Goal: Information Seeking & Learning: Learn about a topic

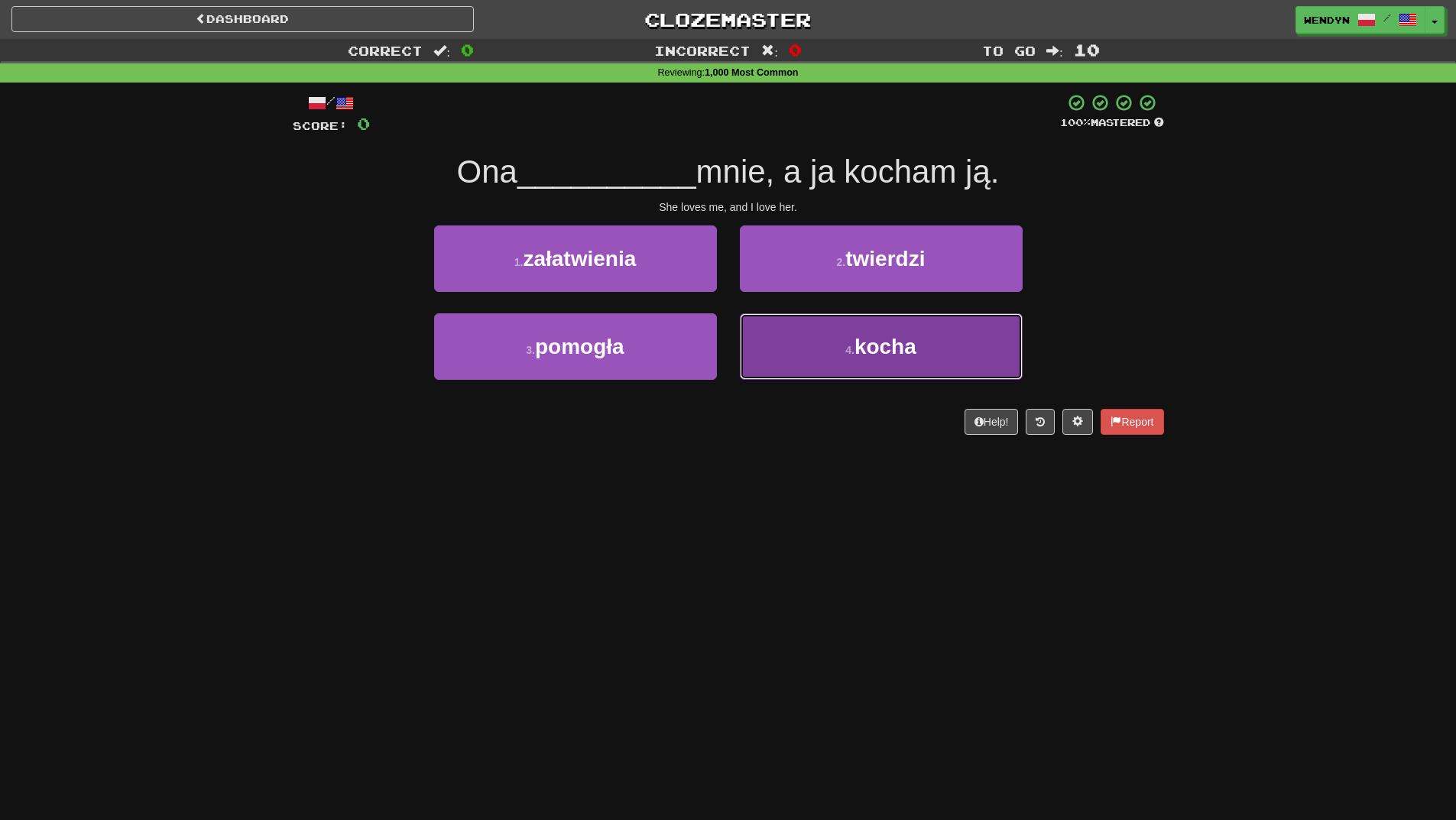
click at [902, 362] on button "4 . kocha" at bounding box center [881, 346] width 283 height 67
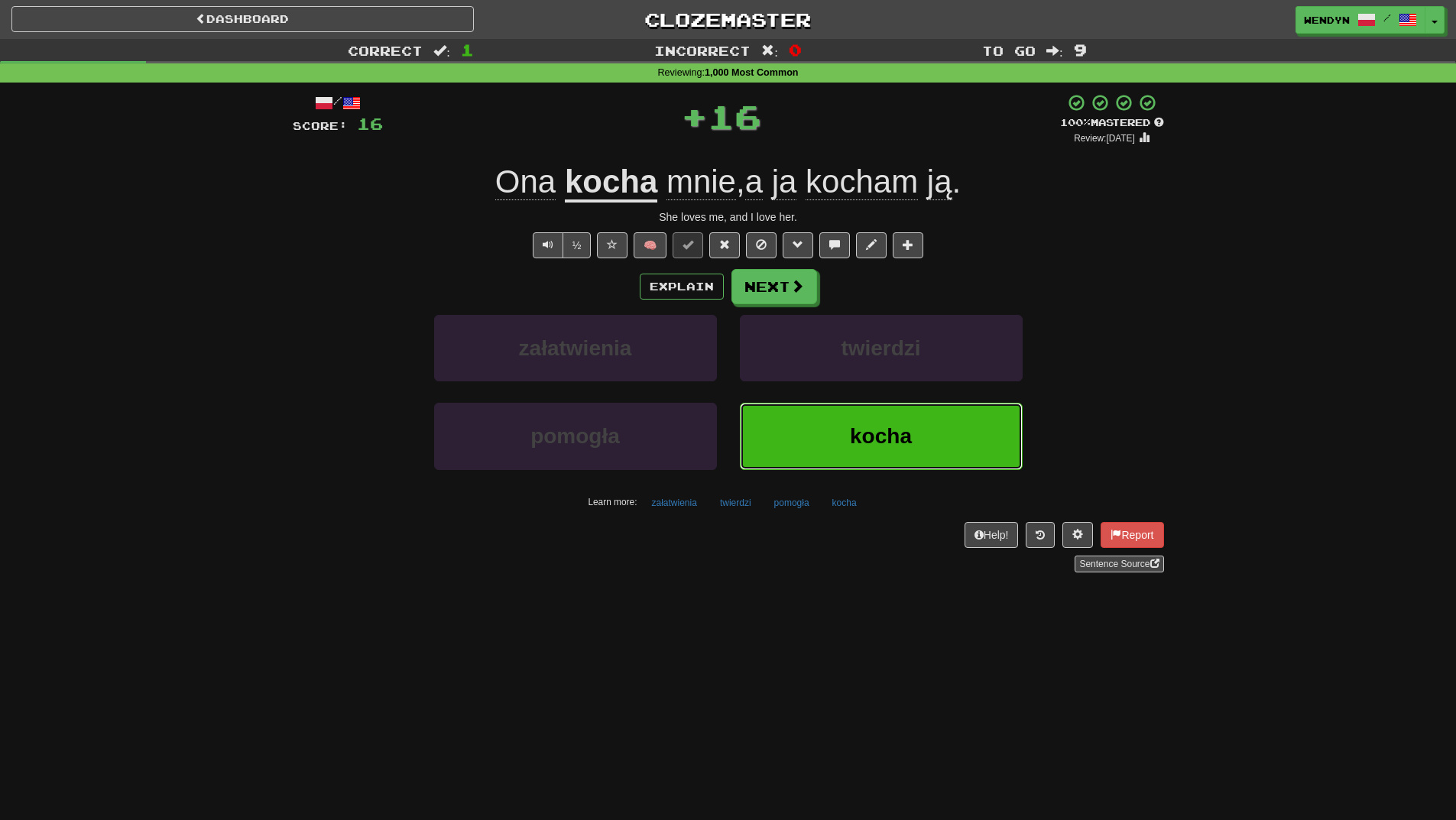
click at [896, 428] on span "kocha" at bounding box center [881, 436] width 62 height 24
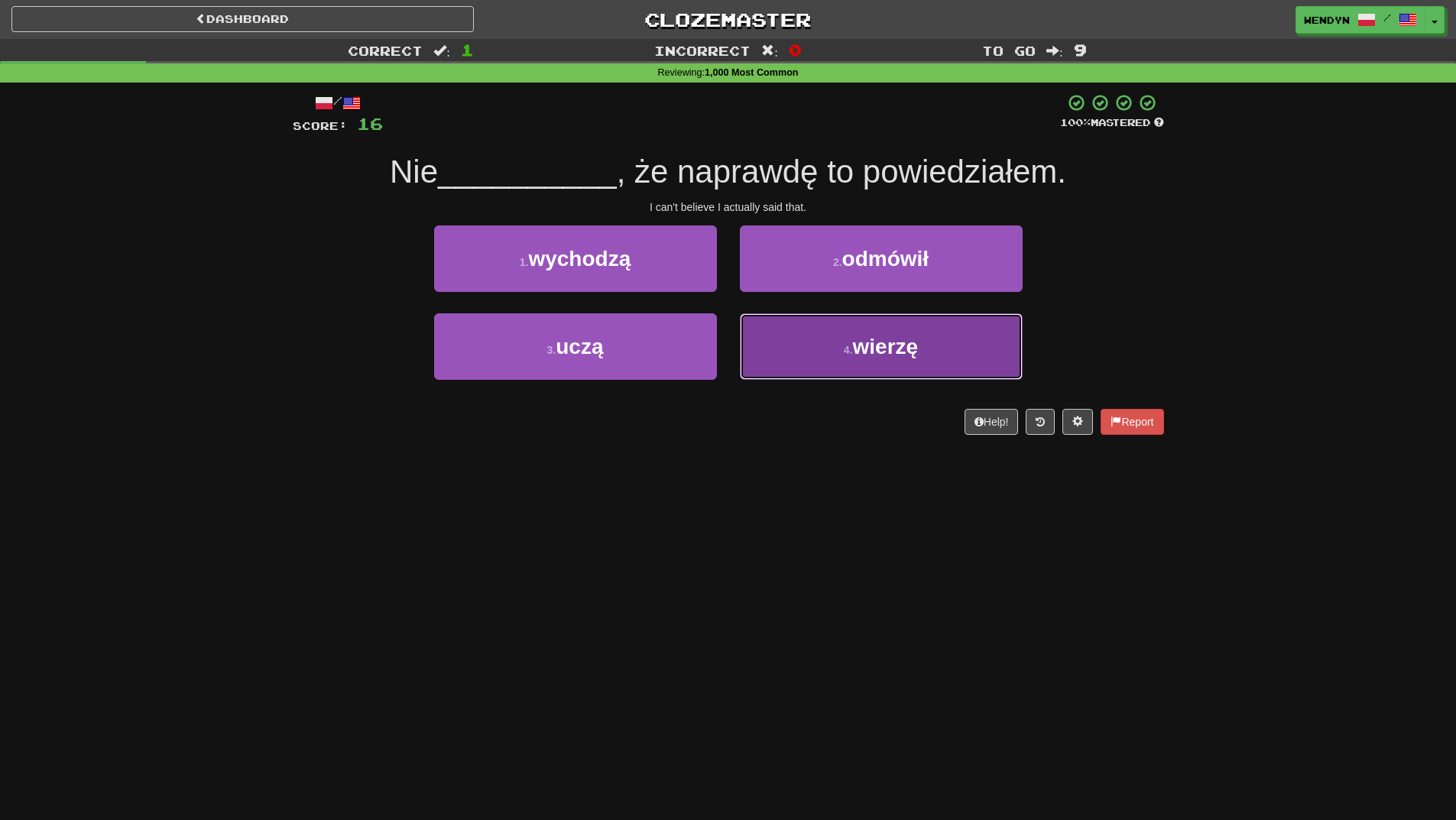
click at [943, 373] on button "4 . wierzę" at bounding box center [881, 346] width 283 height 67
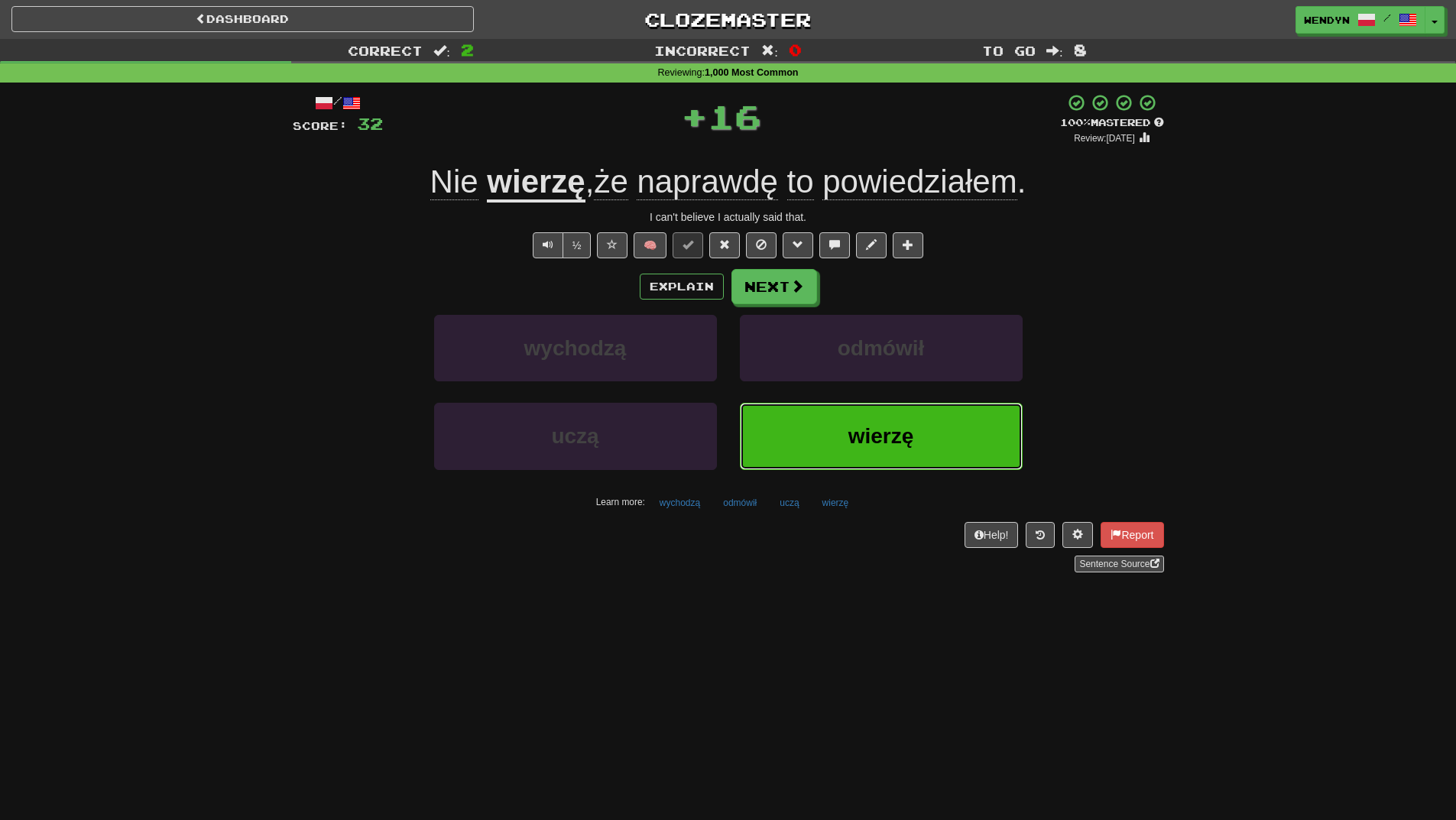
click at [911, 431] on span "wierzę" at bounding box center [881, 436] width 66 height 24
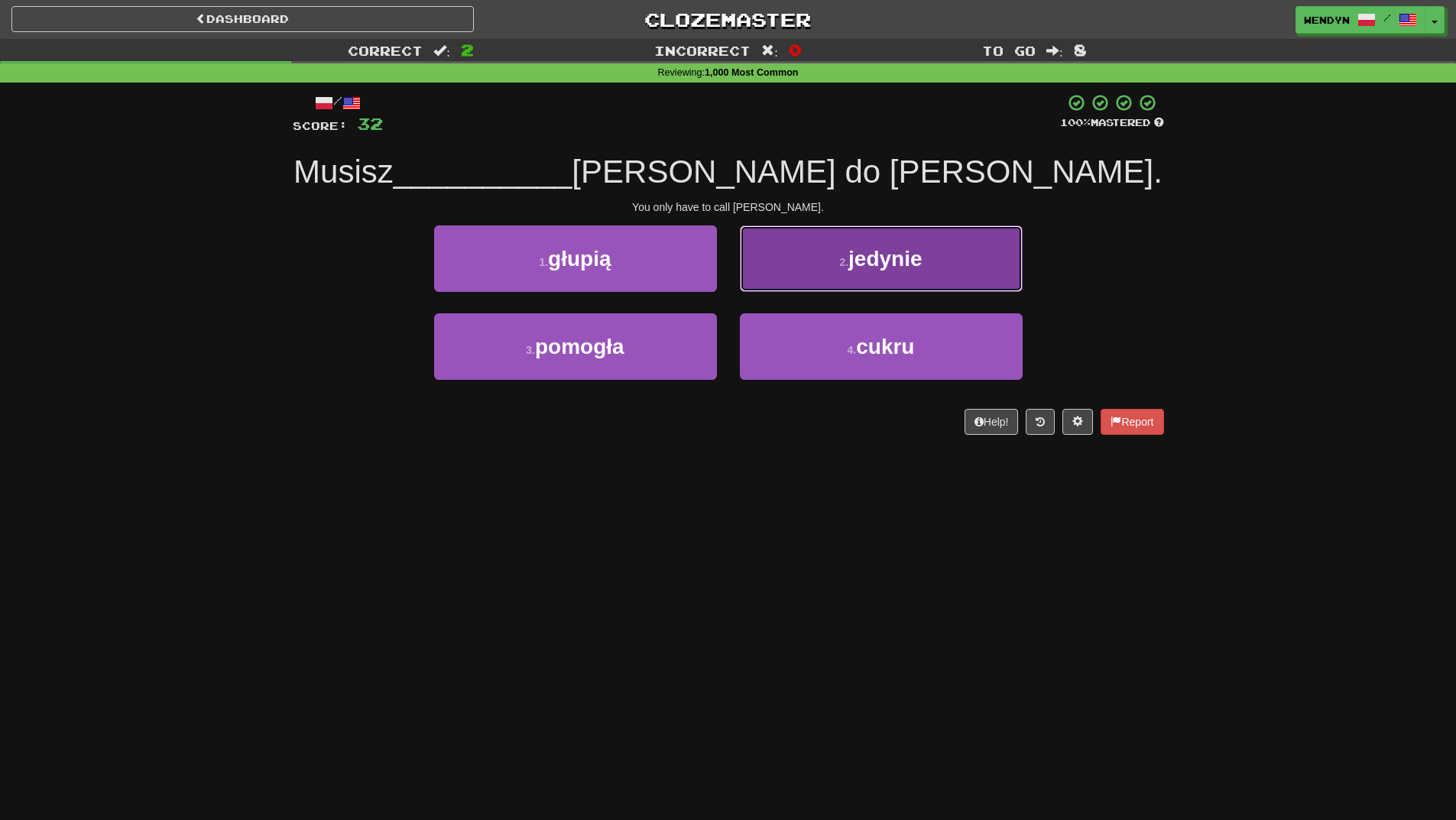
click at [962, 248] on button "2 . jedynie" at bounding box center [881, 258] width 283 height 67
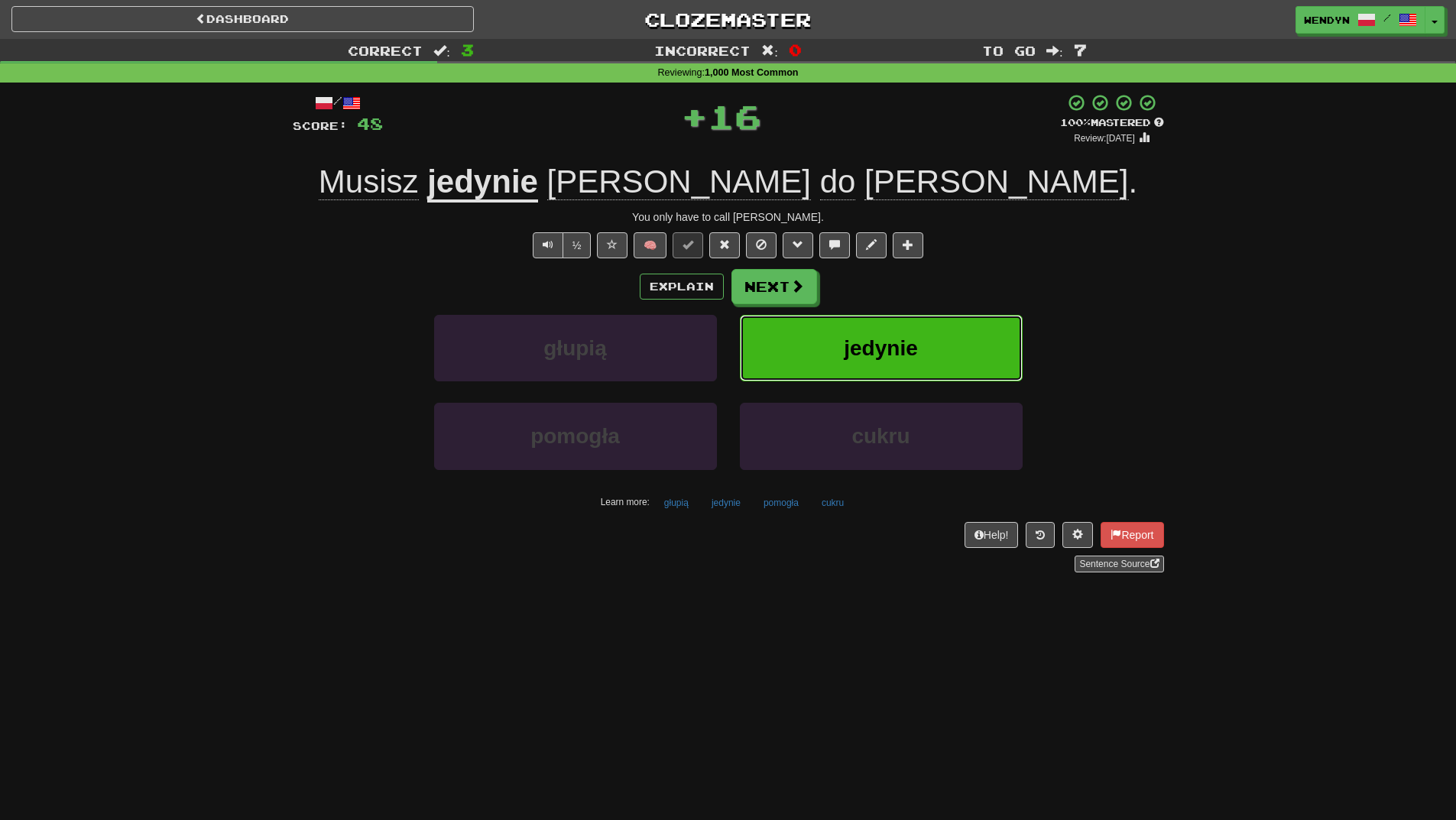
click at [953, 338] on button "jedynie" at bounding box center [881, 348] width 283 height 67
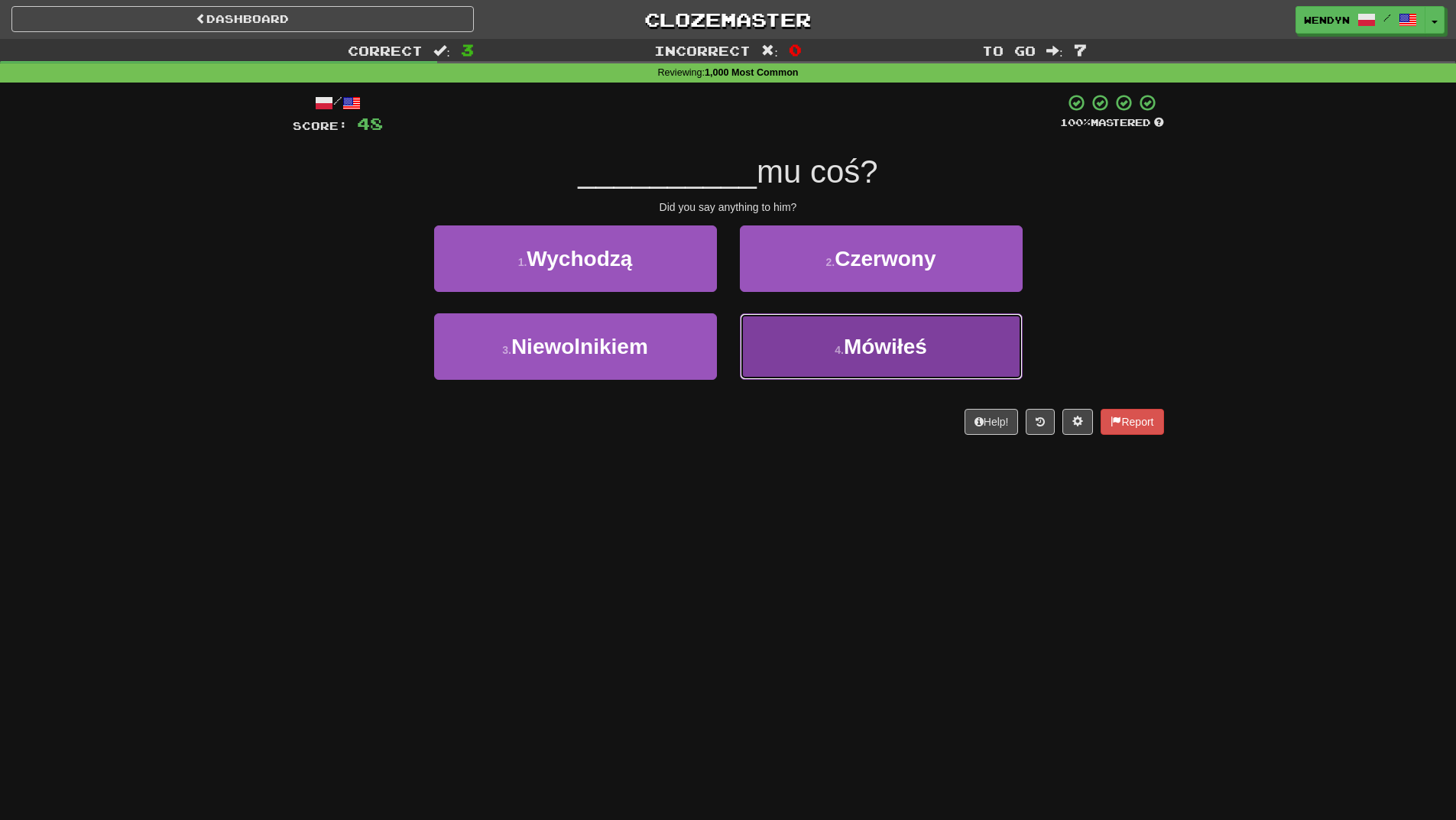
click at [839, 352] on small "4 ." at bounding box center [839, 350] width 9 height 13
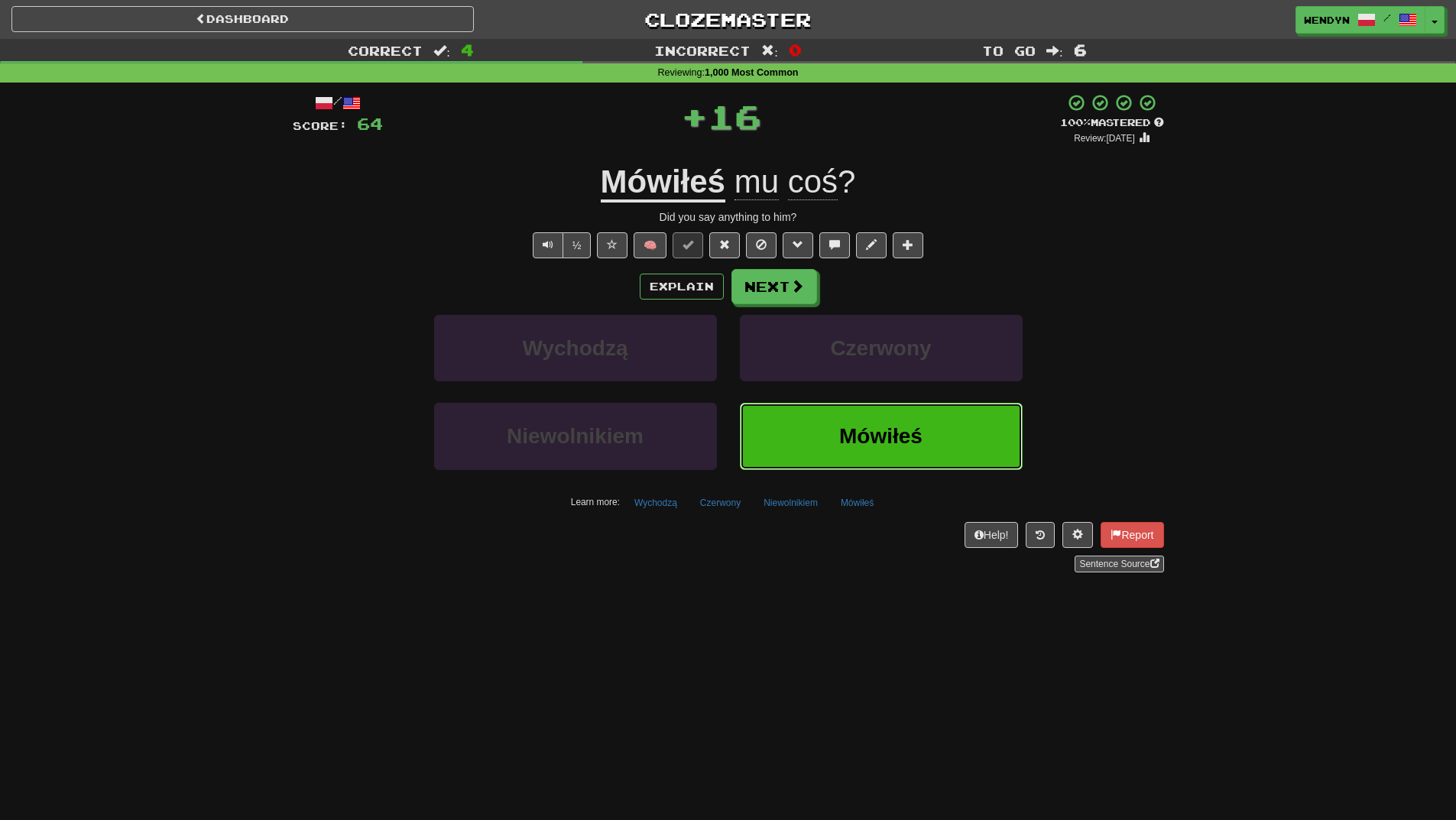
click at [862, 417] on button "Mówiłeś" at bounding box center [881, 436] width 283 height 67
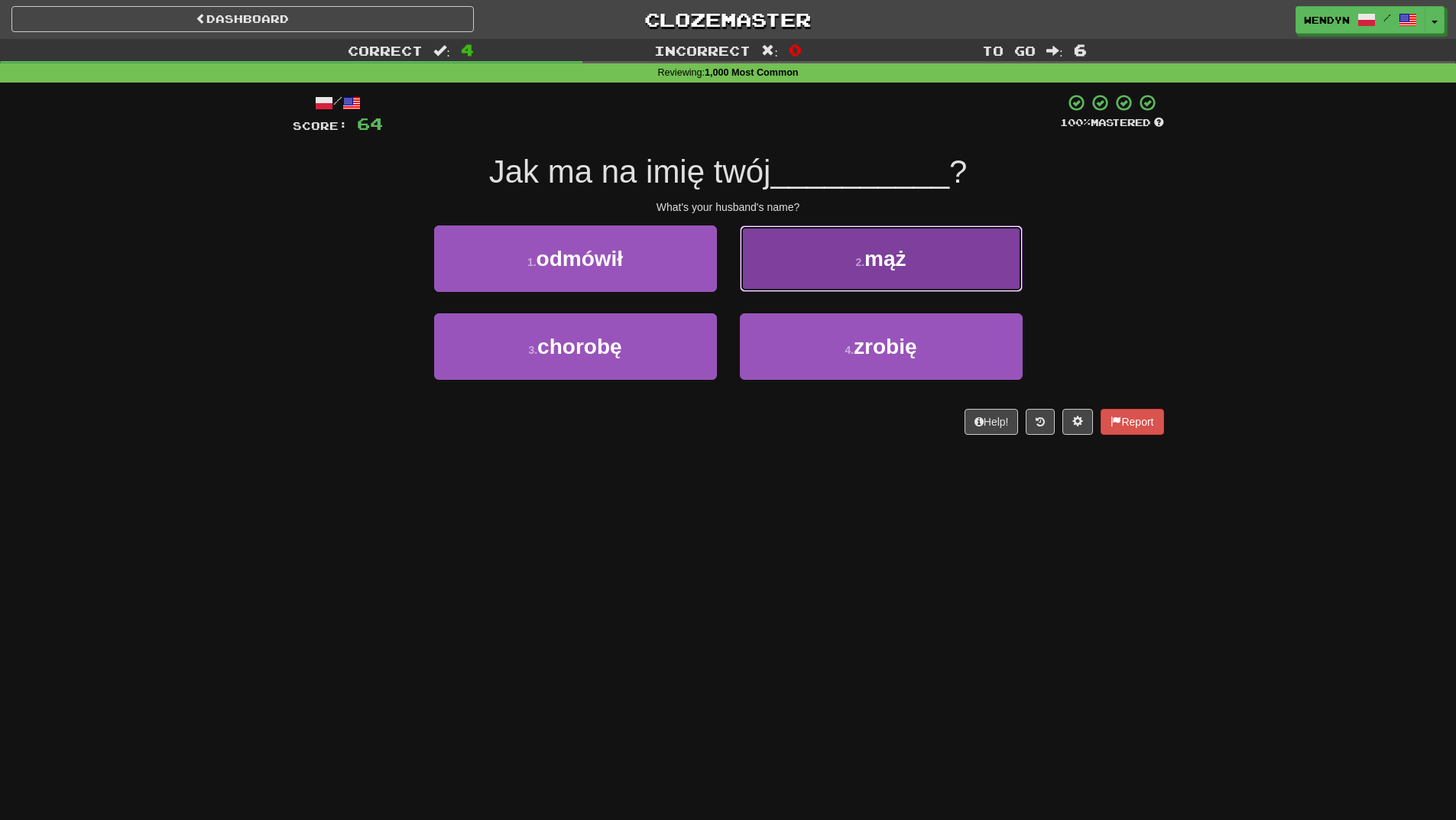
click at [930, 273] on button "2 . mąż" at bounding box center [881, 258] width 283 height 67
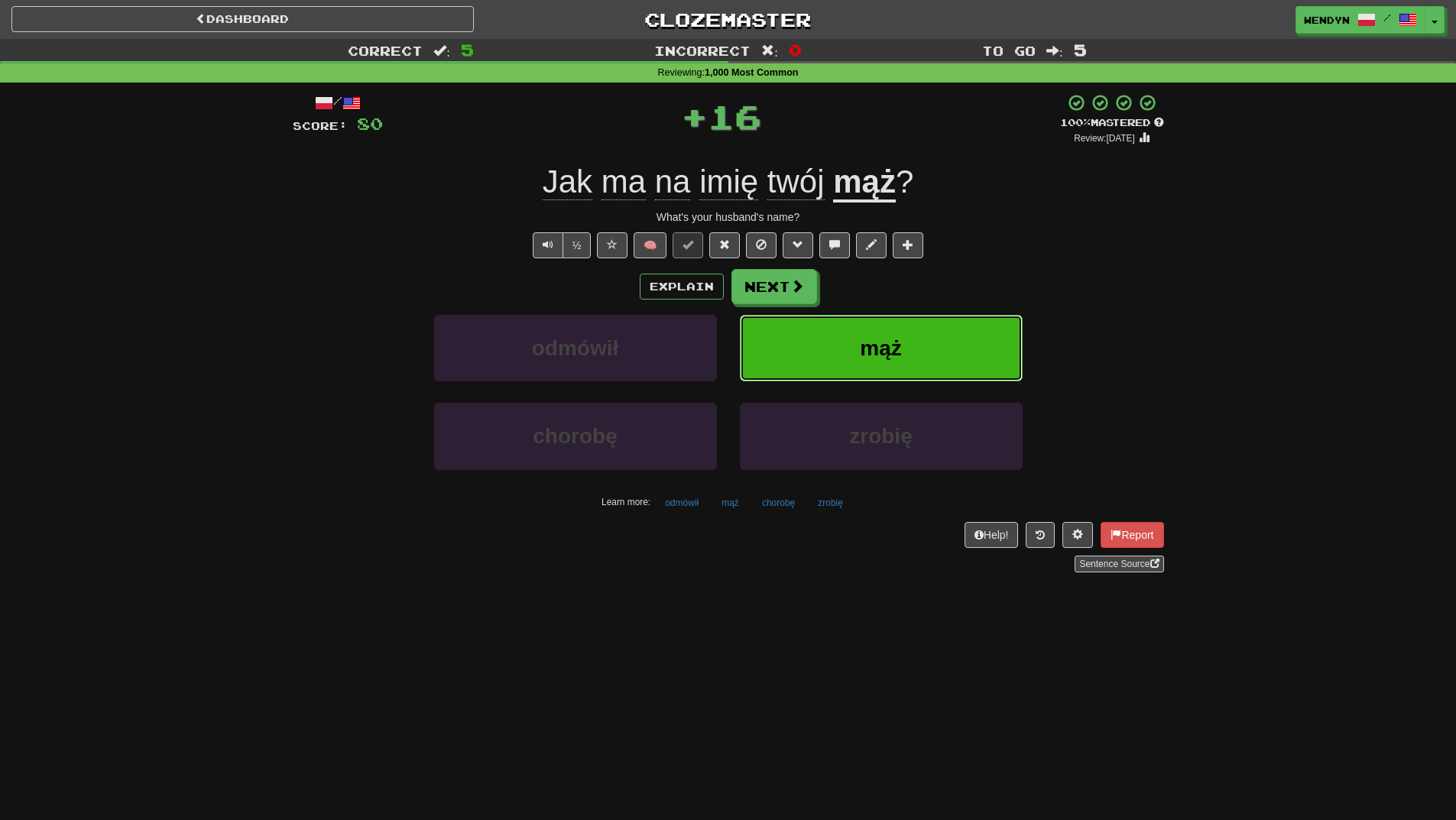
click at [928, 345] on button "mąż" at bounding box center [881, 348] width 283 height 67
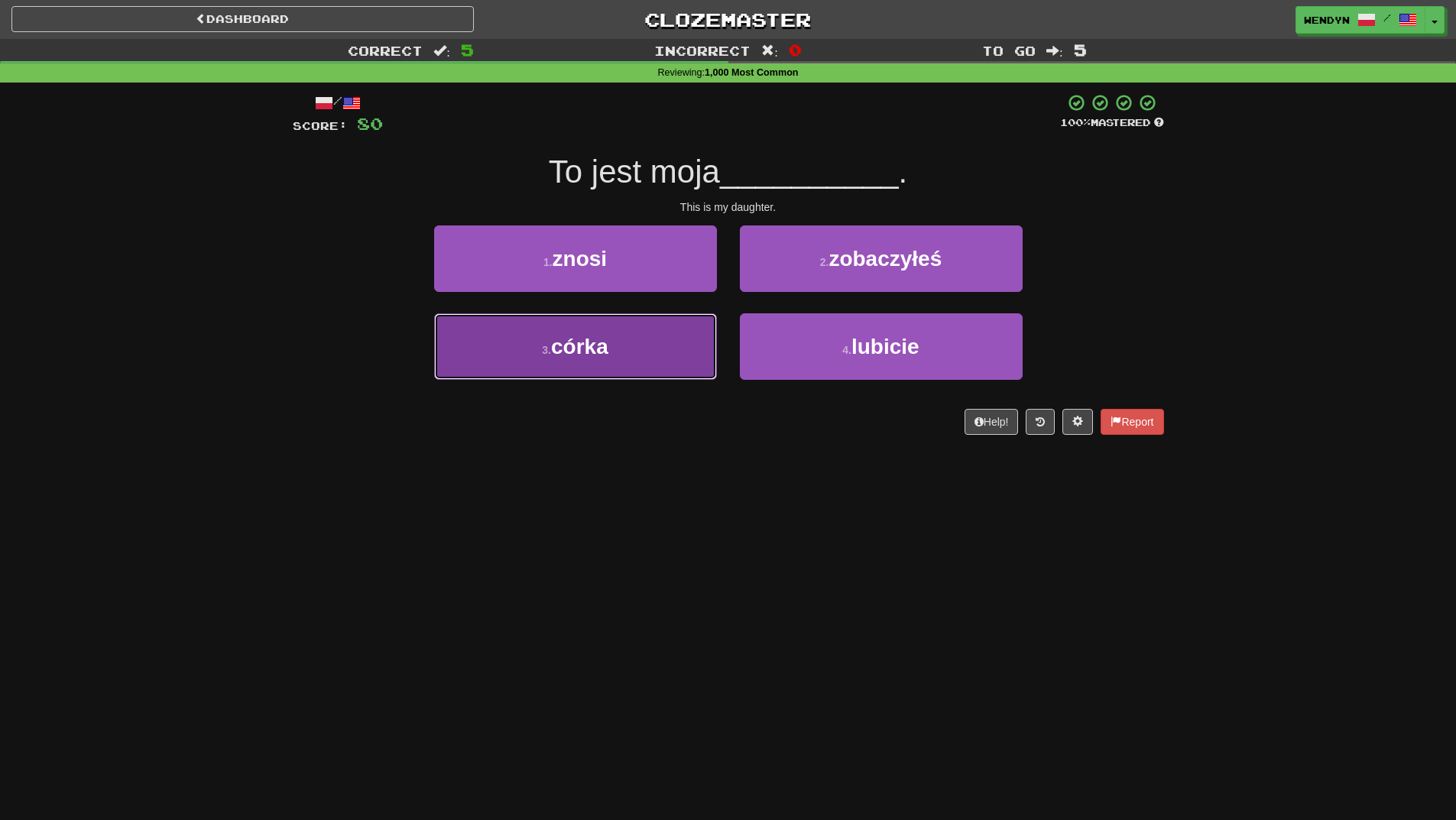
click at [671, 336] on button "3 . córka" at bounding box center [575, 346] width 283 height 67
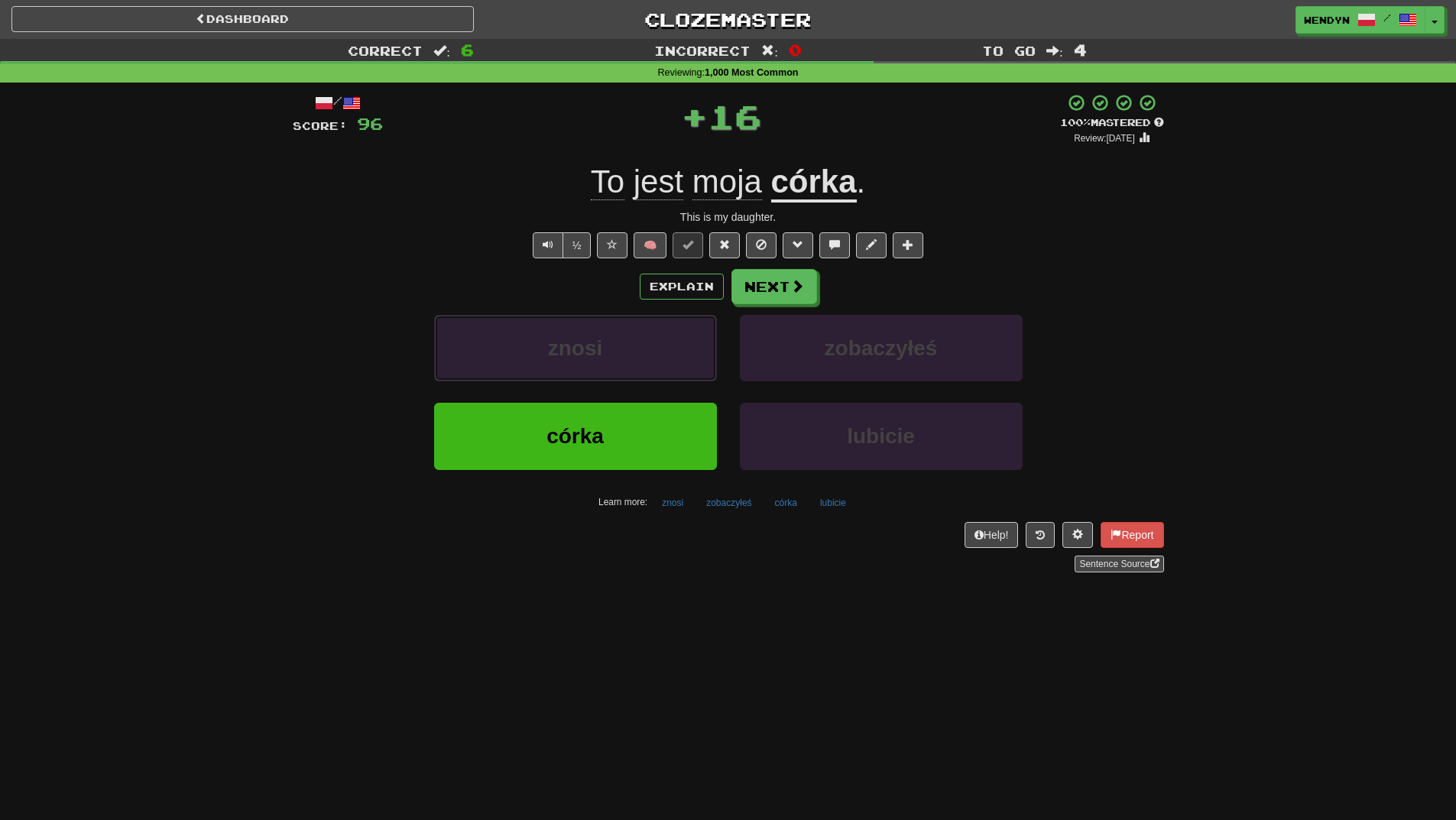
click at [671, 336] on button "znosi" at bounding box center [575, 348] width 283 height 67
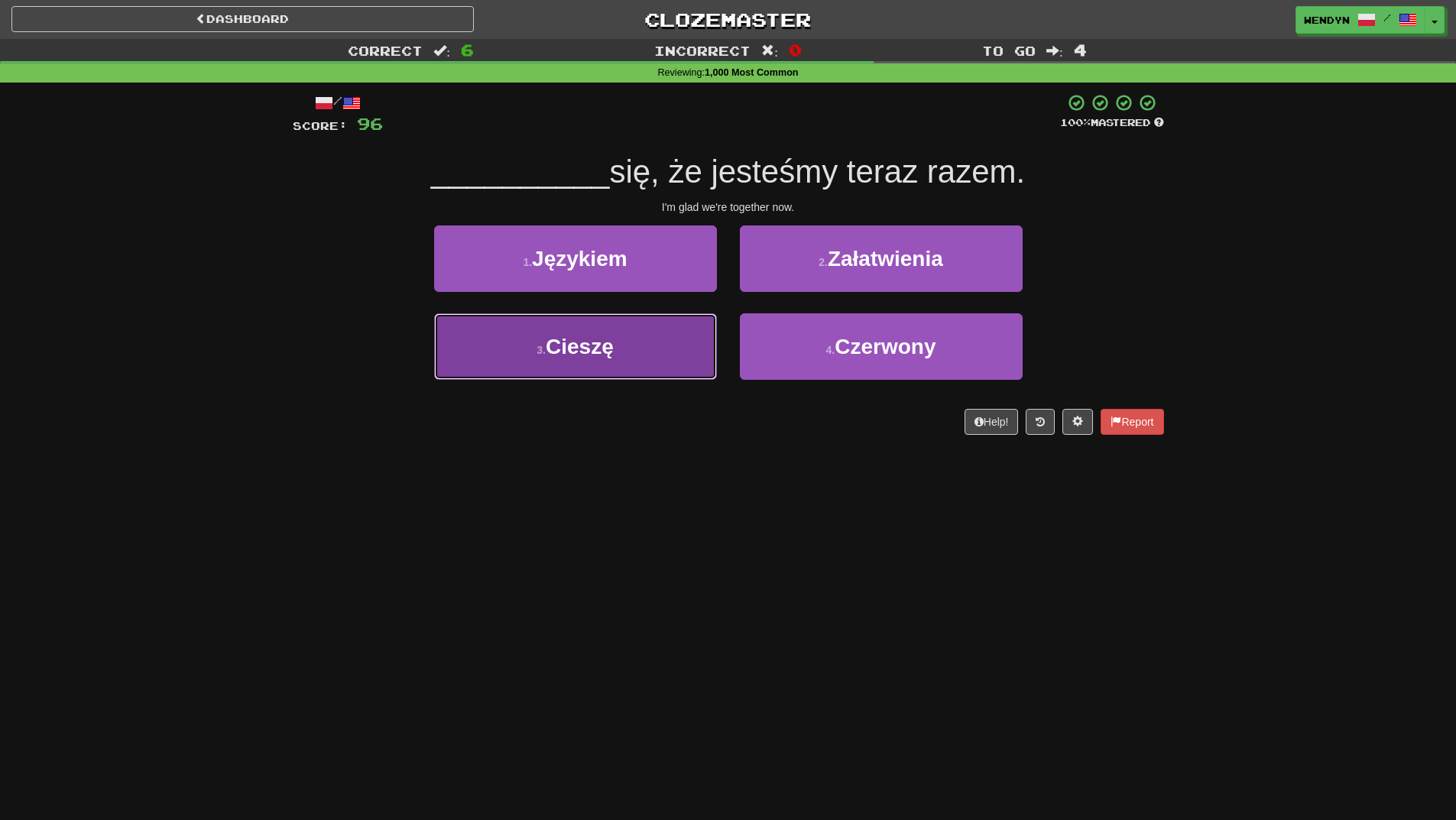
click at [682, 364] on button "3 . [GEOGRAPHIC_DATA]" at bounding box center [575, 346] width 283 height 67
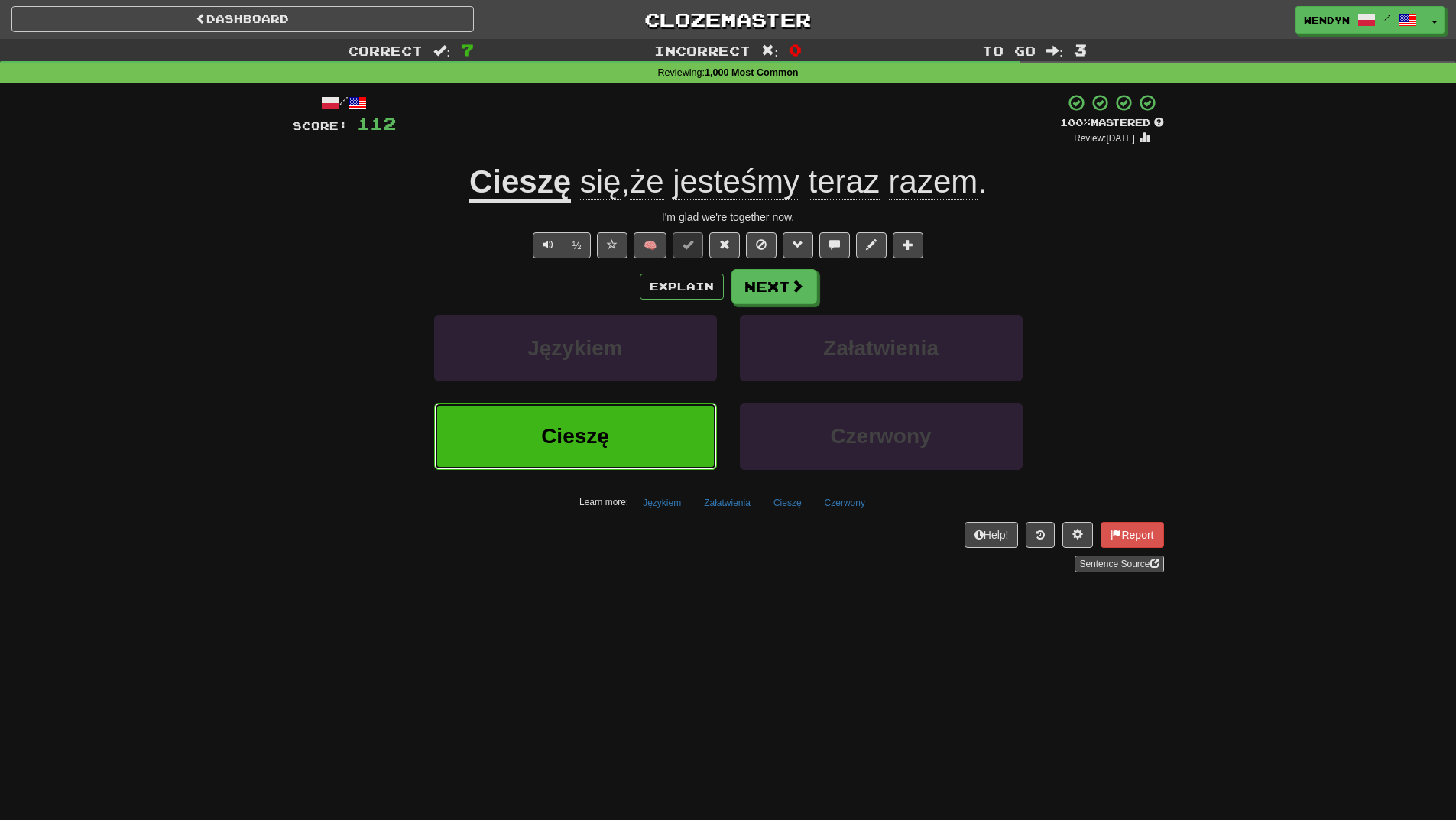
click at [616, 438] on button "Cieszę" at bounding box center [575, 436] width 283 height 67
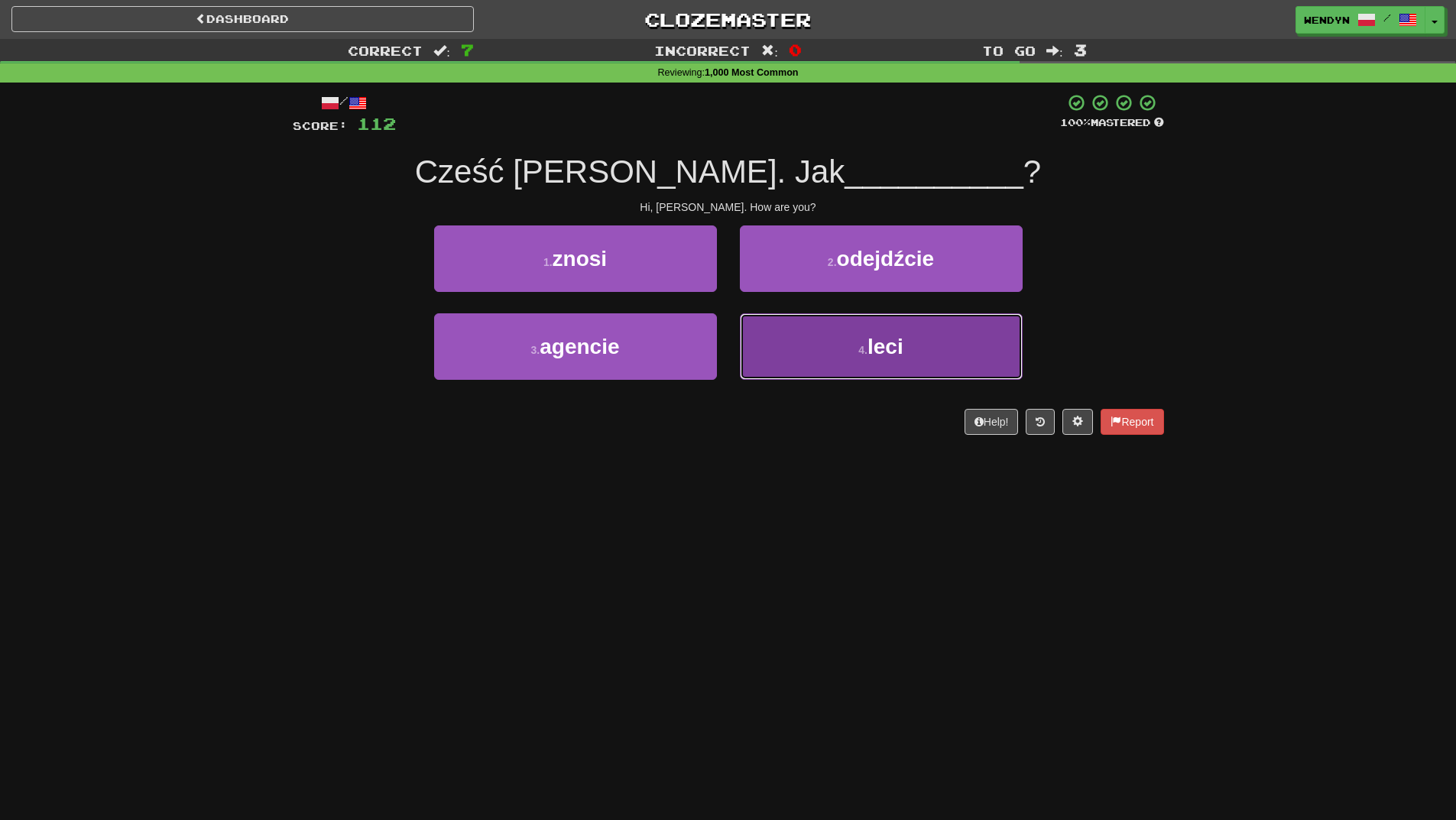
click at [925, 372] on button "4 . leci" at bounding box center [881, 346] width 283 height 67
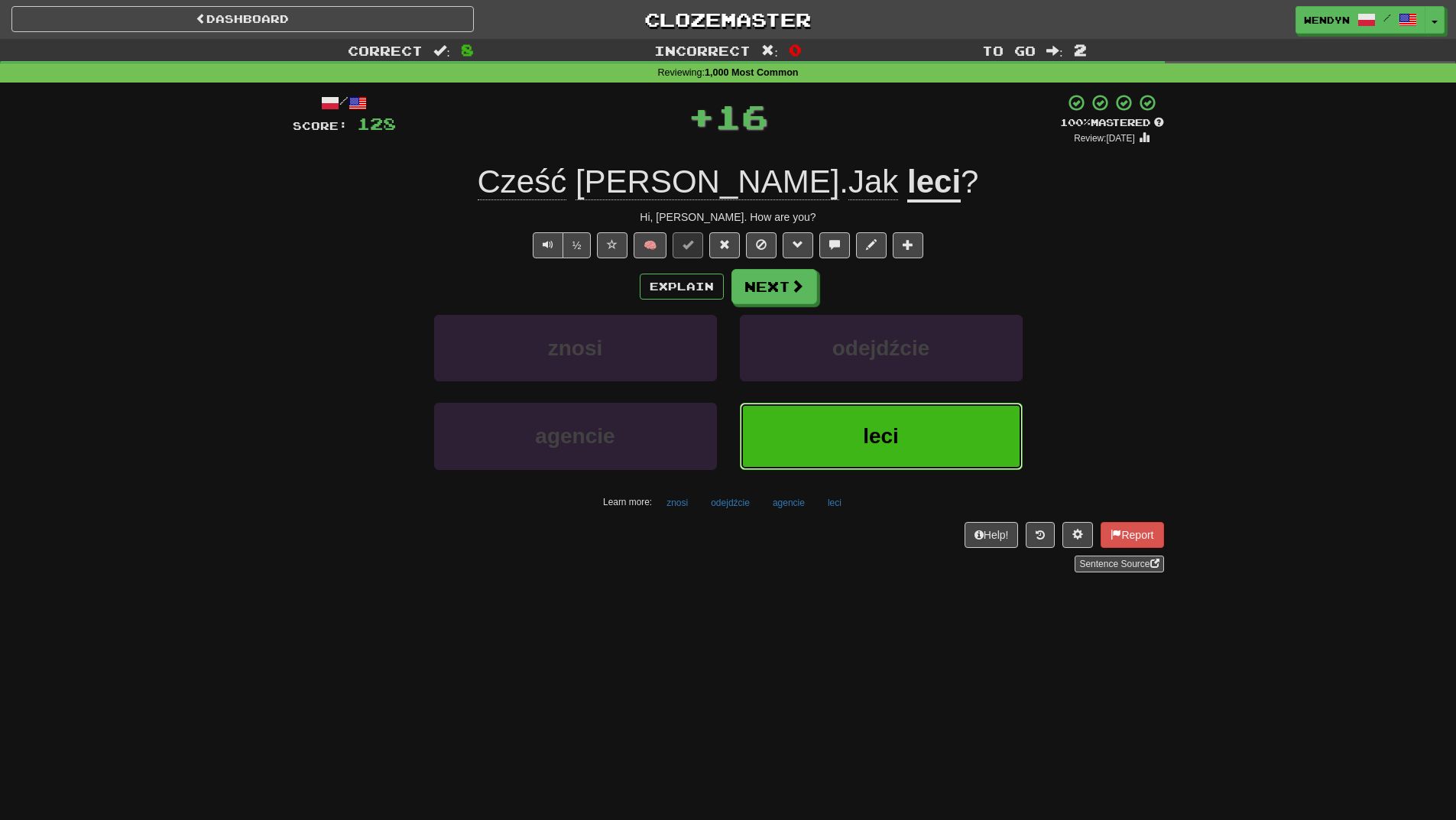
click at [911, 415] on button "leci" at bounding box center [881, 436] width 283 height 67
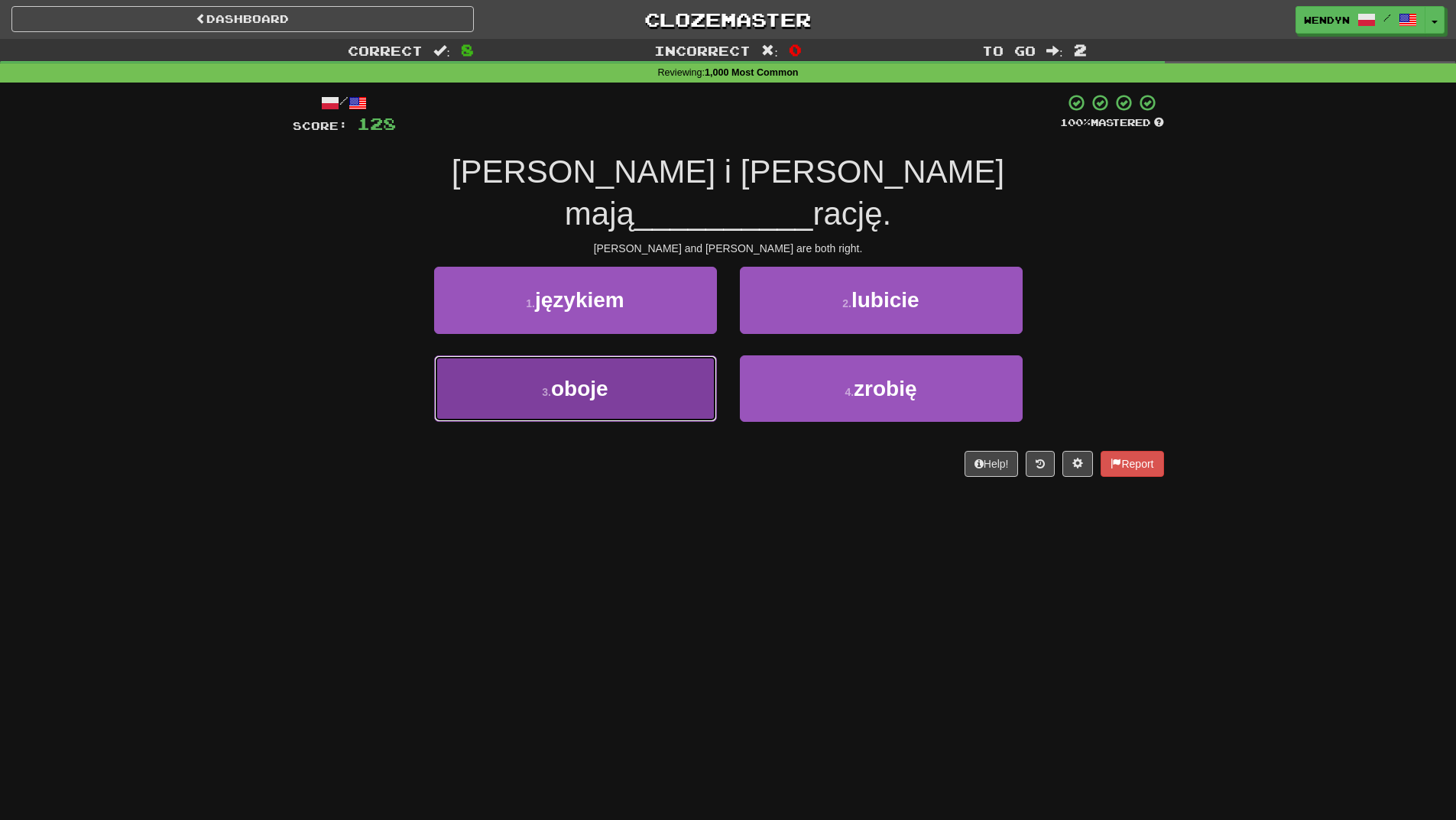
click at [692, 355] on button "3 . oboje" at bounding box center [575, 388] width 283 height 67
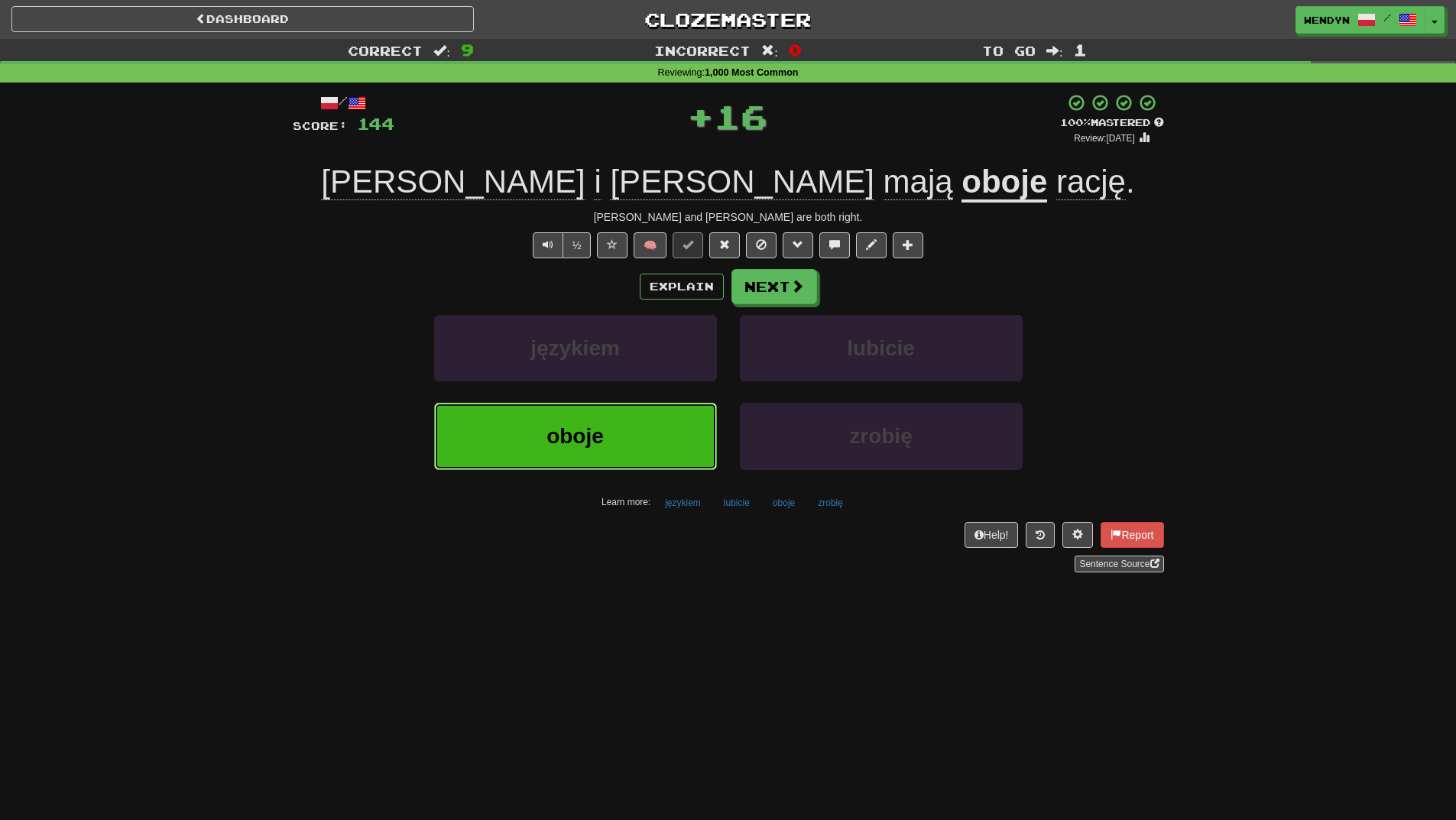
click at [679, 406] on button "oboje" at bounding box center [575, 436] width 283 height 67
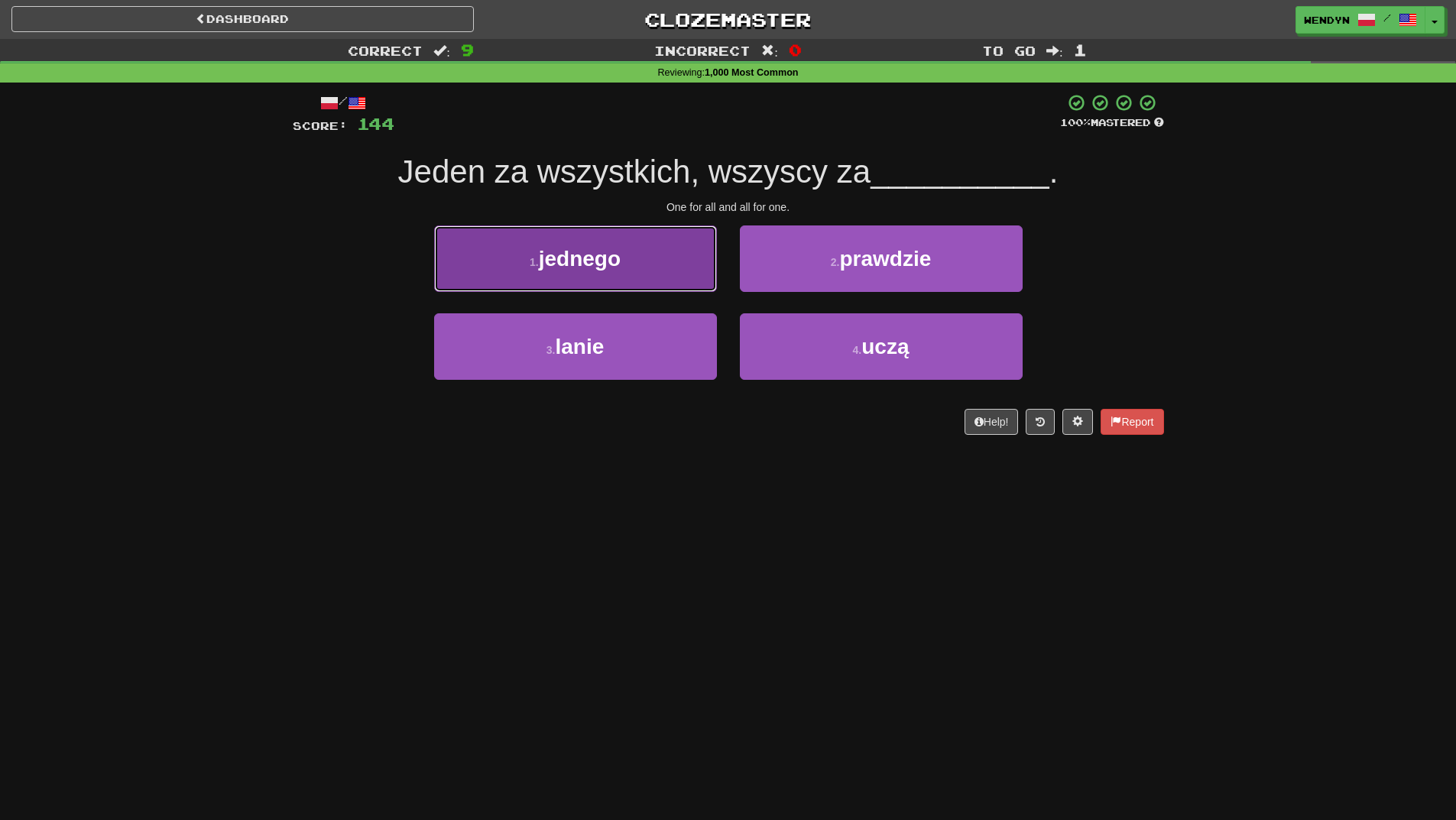
click at [685, 269] on button "1 . jednego" at bounding box center [575, 258] width 283 height 67
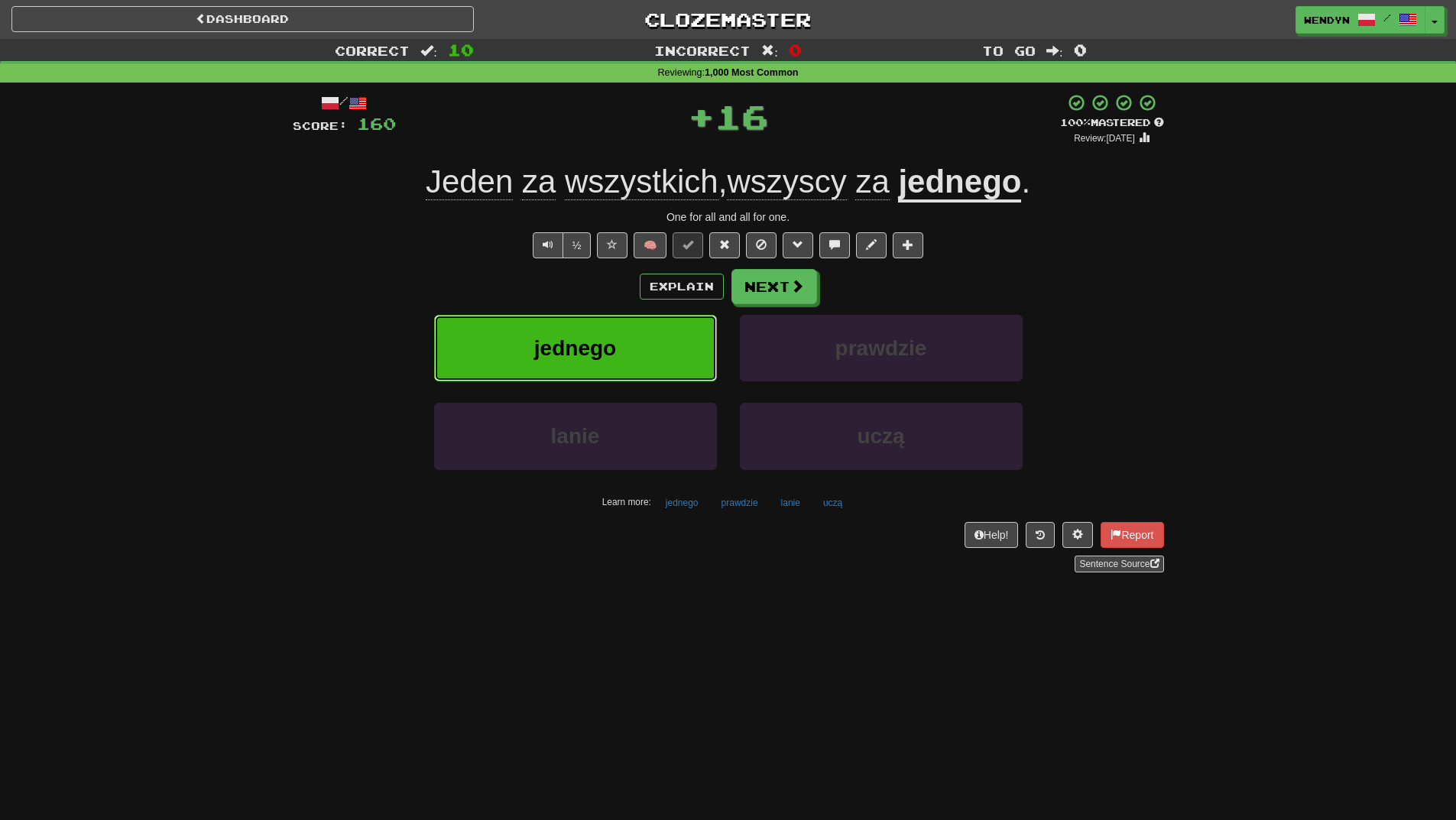
click at [683, 335] on button "jednego" at bounding box center [575, 348] width 283 height 67
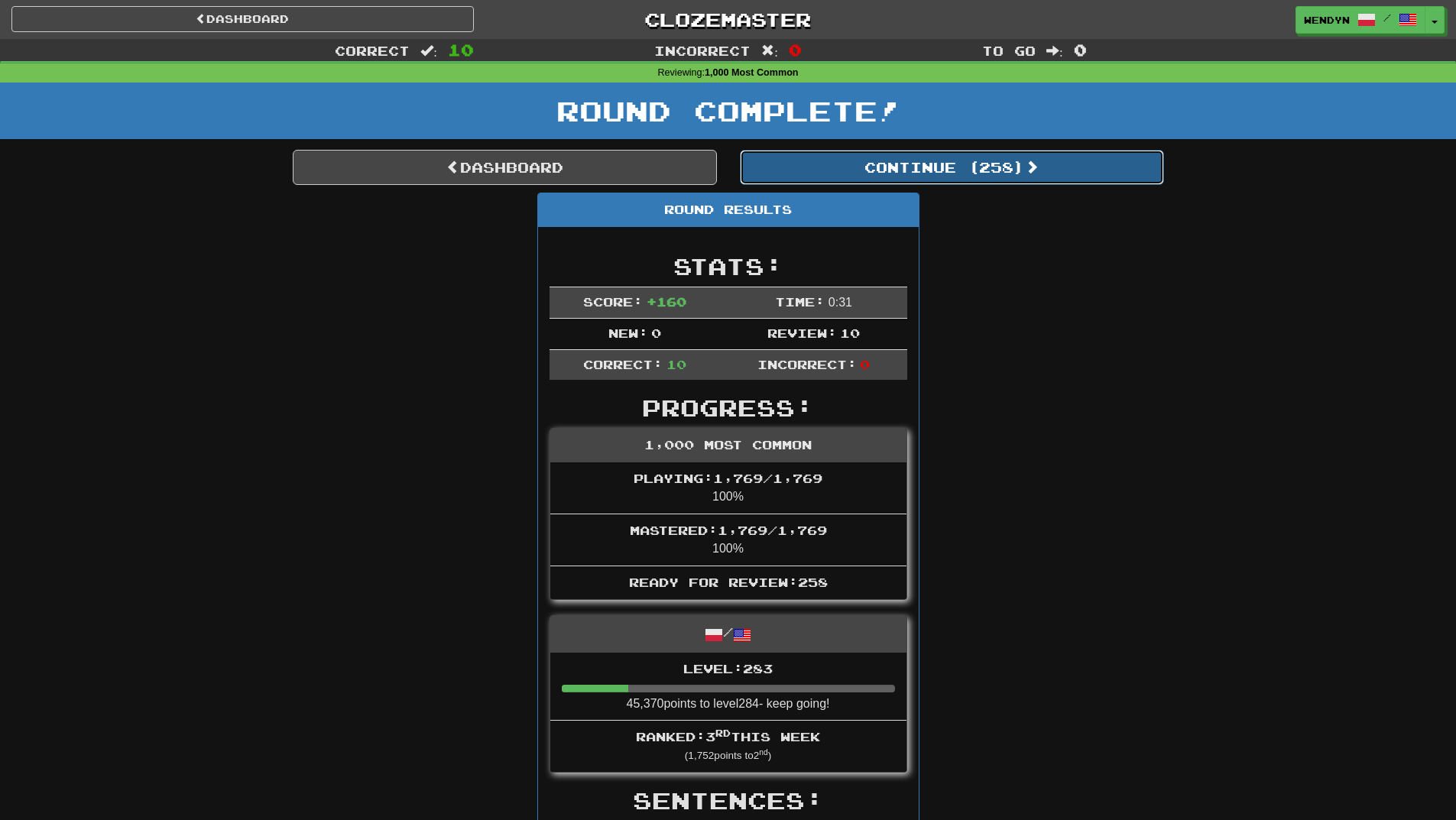
click at [999, 166] on button "Continue ( 258 )" at bounding box center [952, 167] width 424 height 35
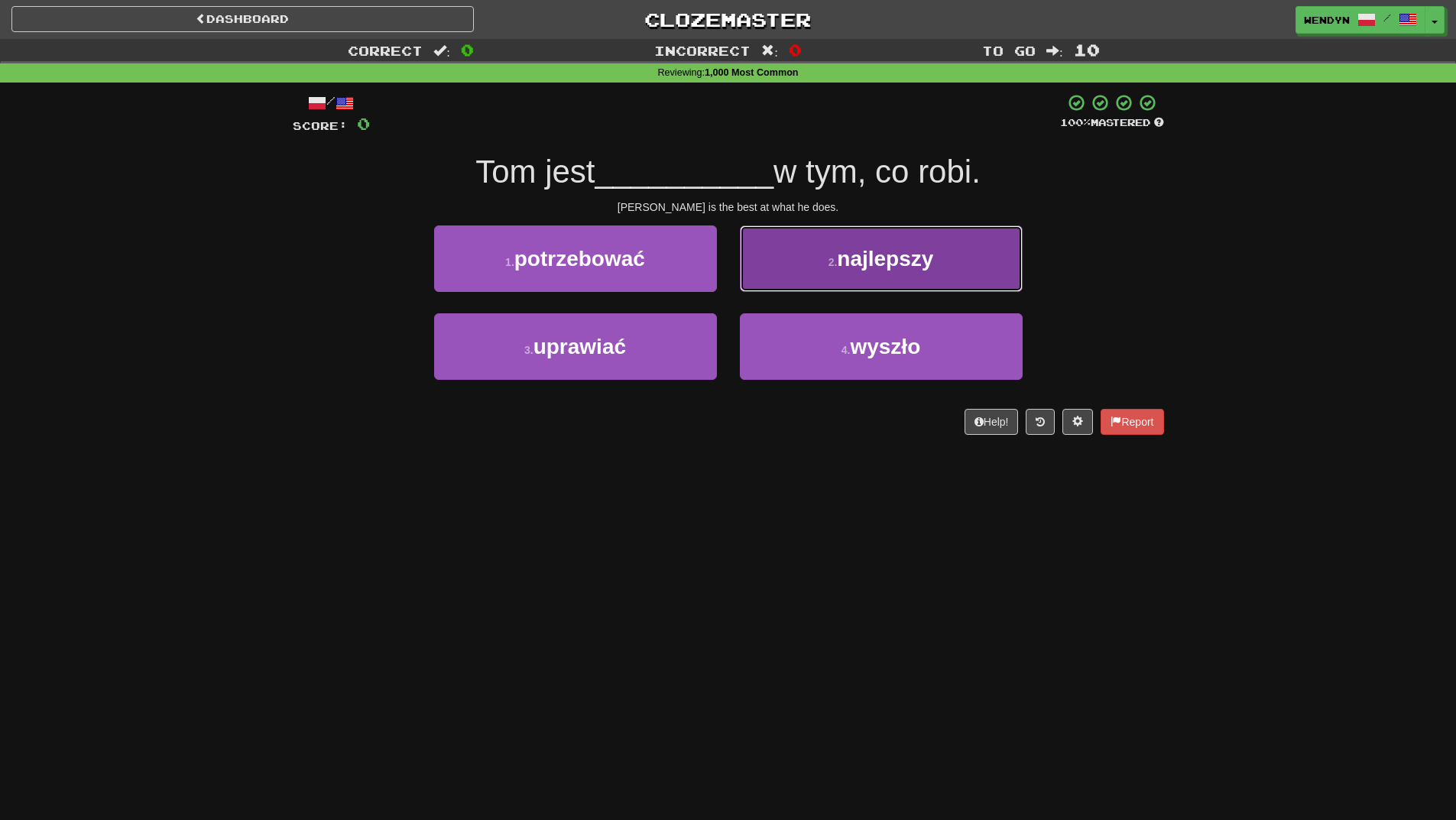
click at [955, 269] on button "2 . najlepszy" at bounding box center [881, 258] width 283 height 67
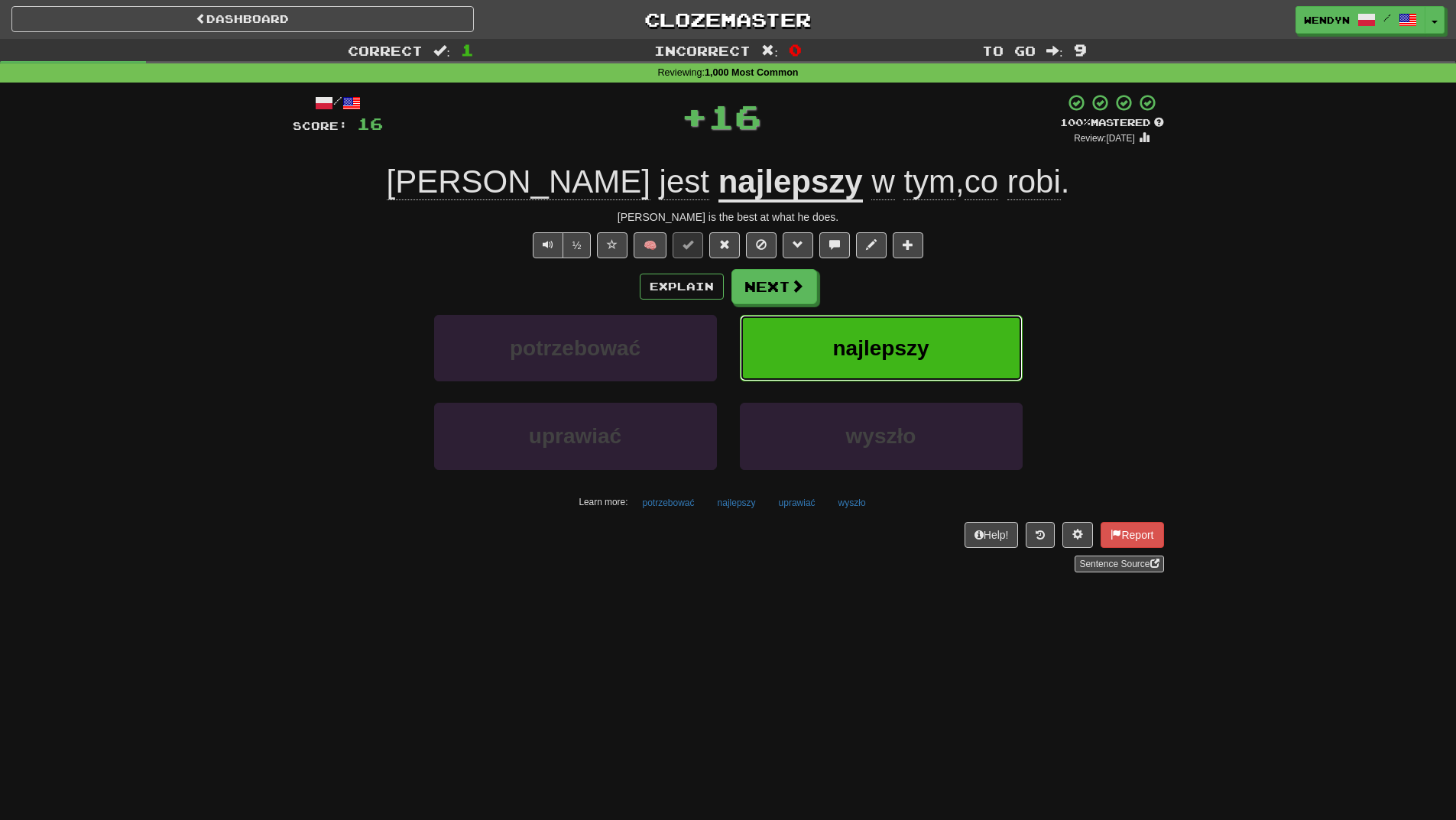
click at [957, 329] on button "najlepszy" at bounding box center [881, 348] width 283 height 67
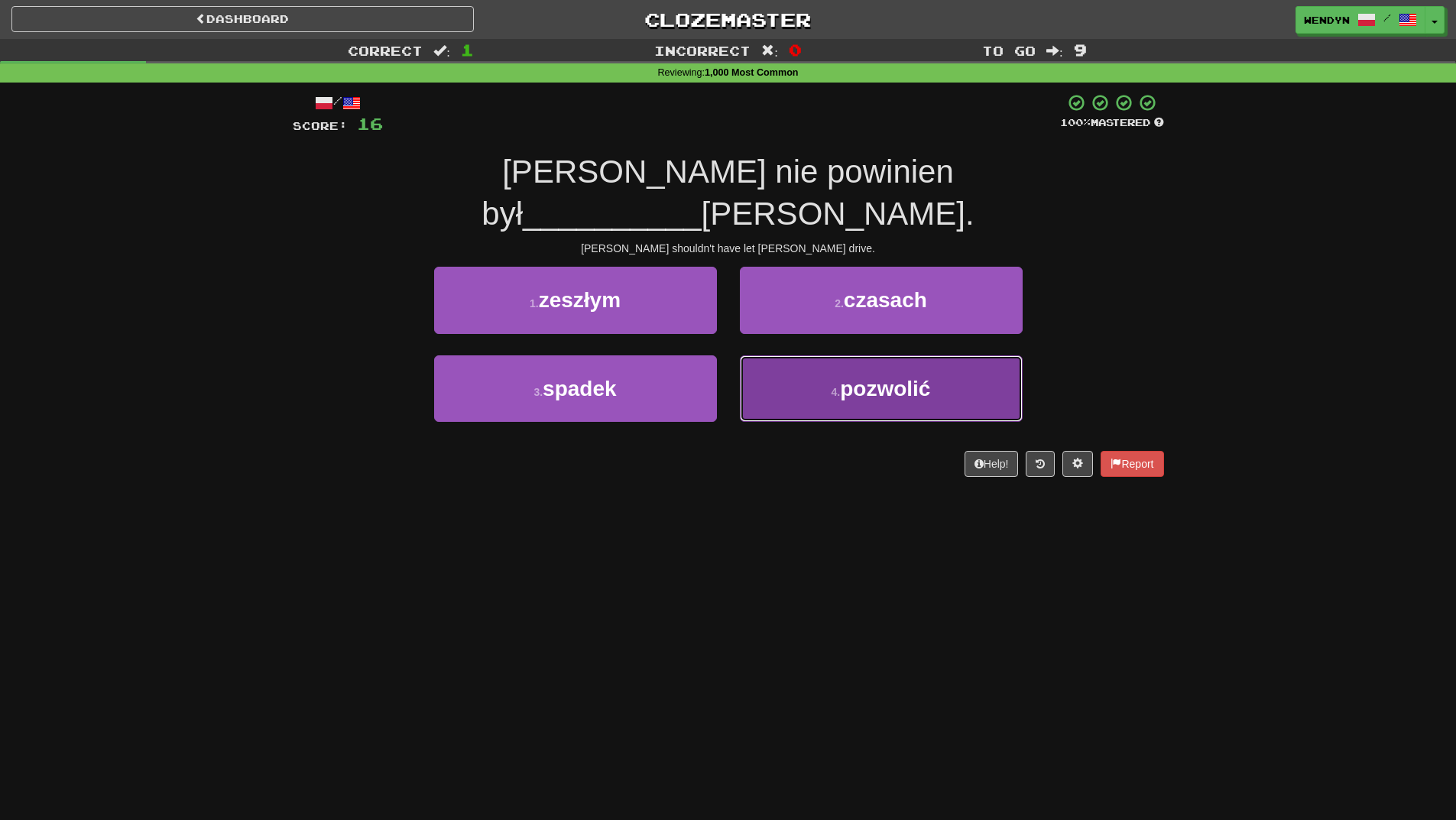
click at [888, 359] on button "4 . [PERSON_NAME]" at bounding box center [881, 388] width 283 height 67
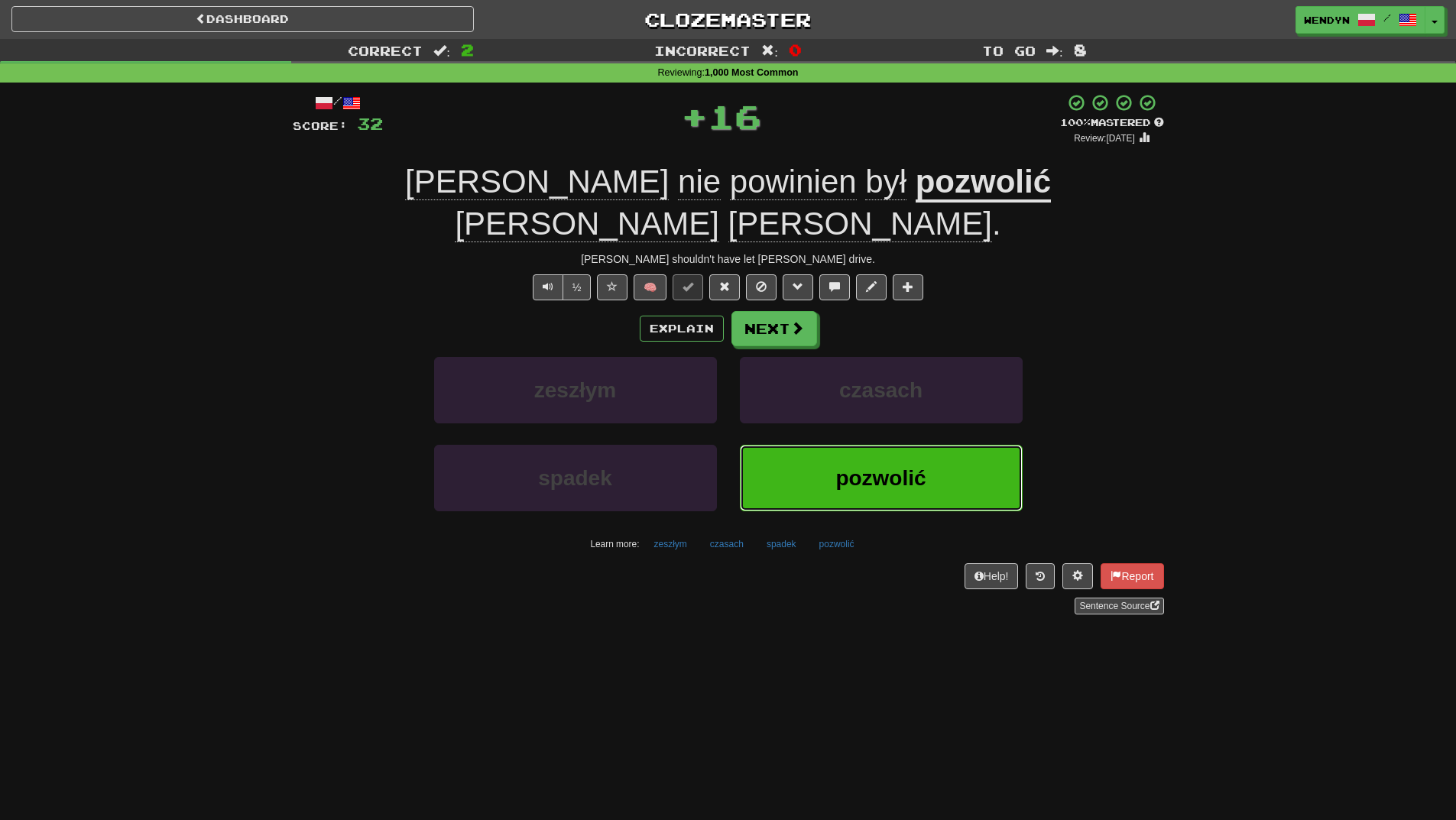
click at [877, 444] on button "pozwolić" at bounding box center [881, 477] width 283 height 67
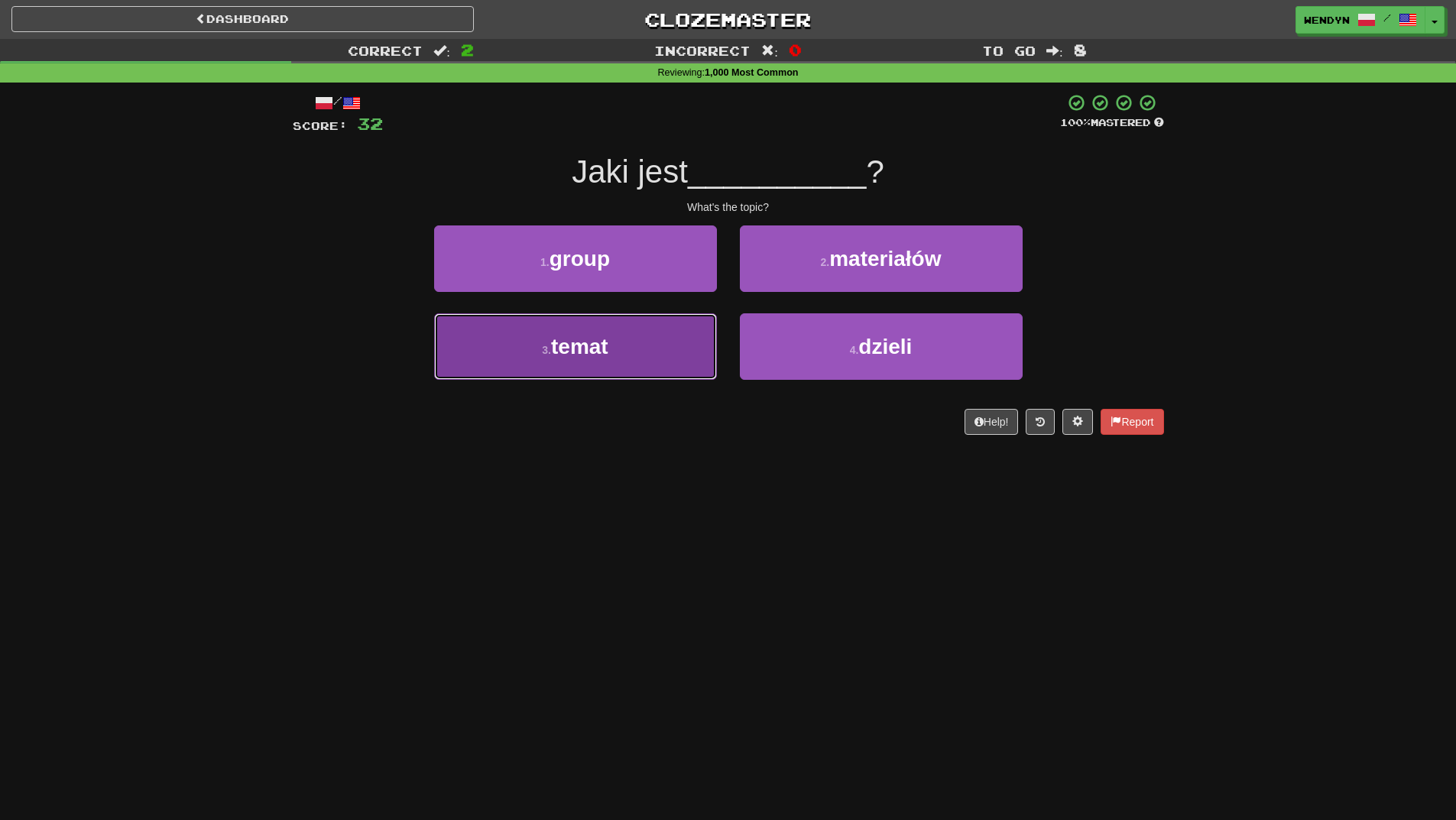
click at [632, 349] on button "3 . temat" at bounding box center [575, 346] width 283 height 67
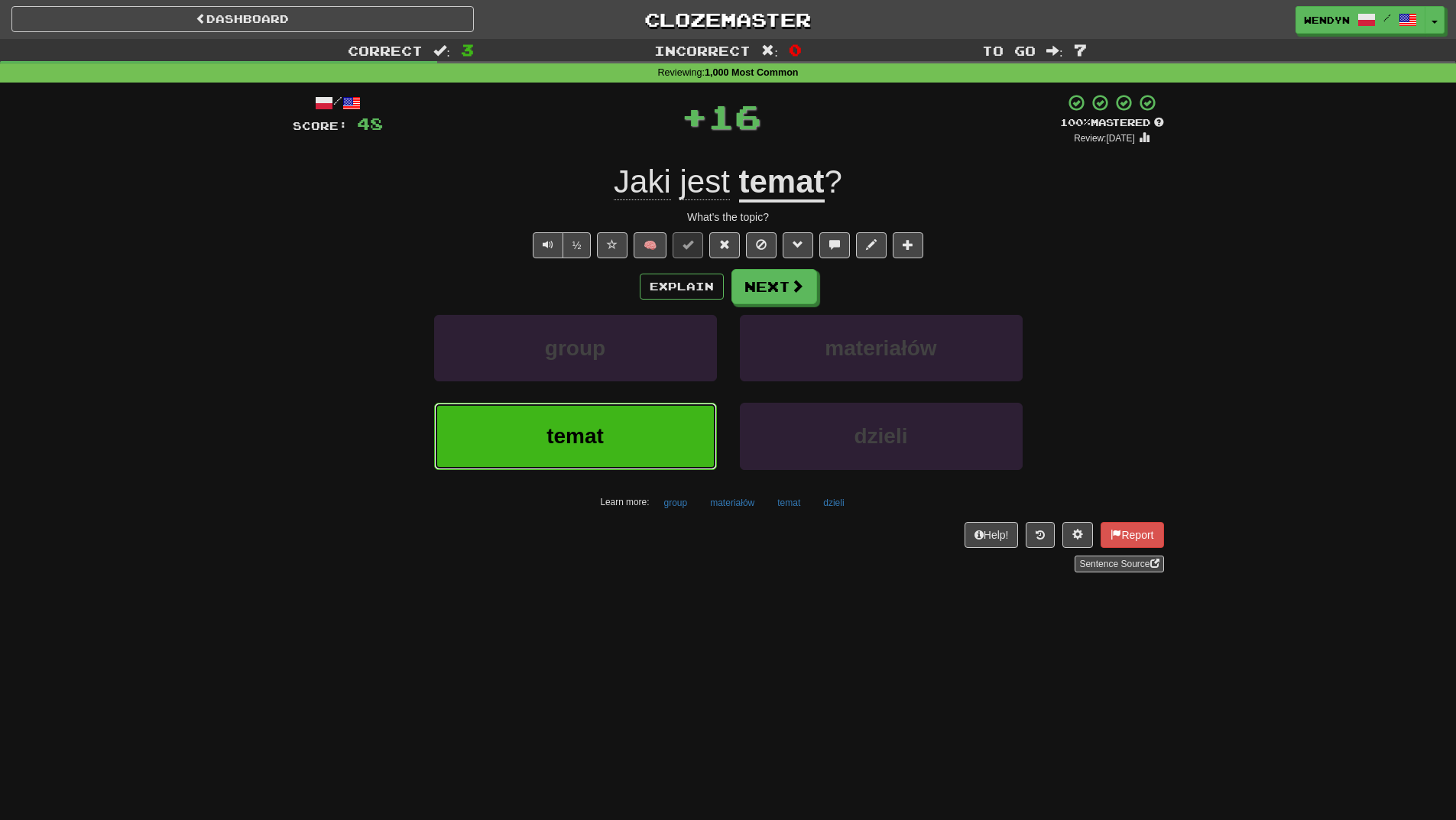
click at [624, 431] on button "temat" at bounding box center [575, 436] width 283 height 67
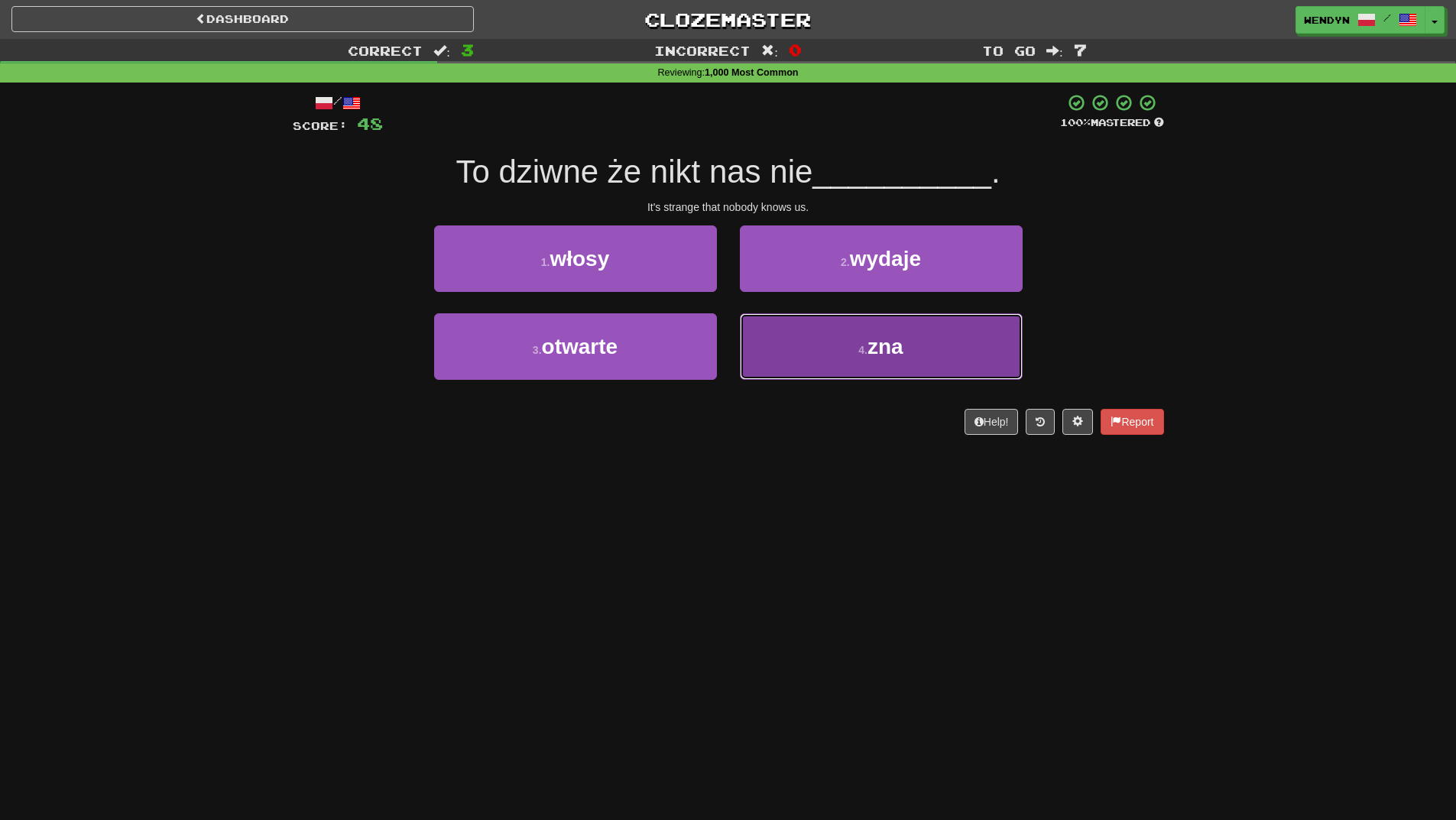
click at [849, 358] on button "4 . zna" at bounding box center [881, 346] width 283 height 67
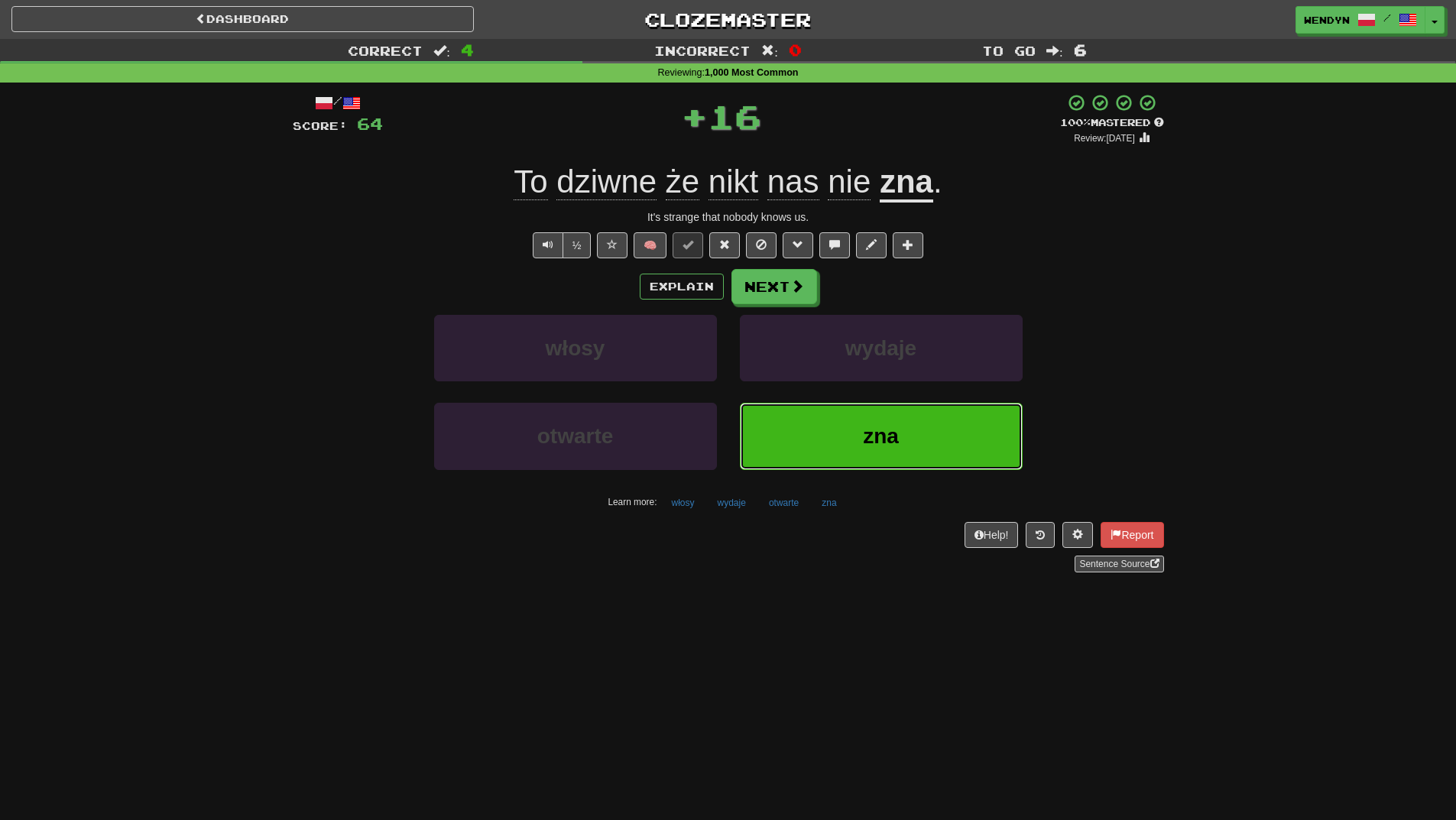
click at [881, 424] on span "zna" at bounding box center [880, 436] width 36 height 24
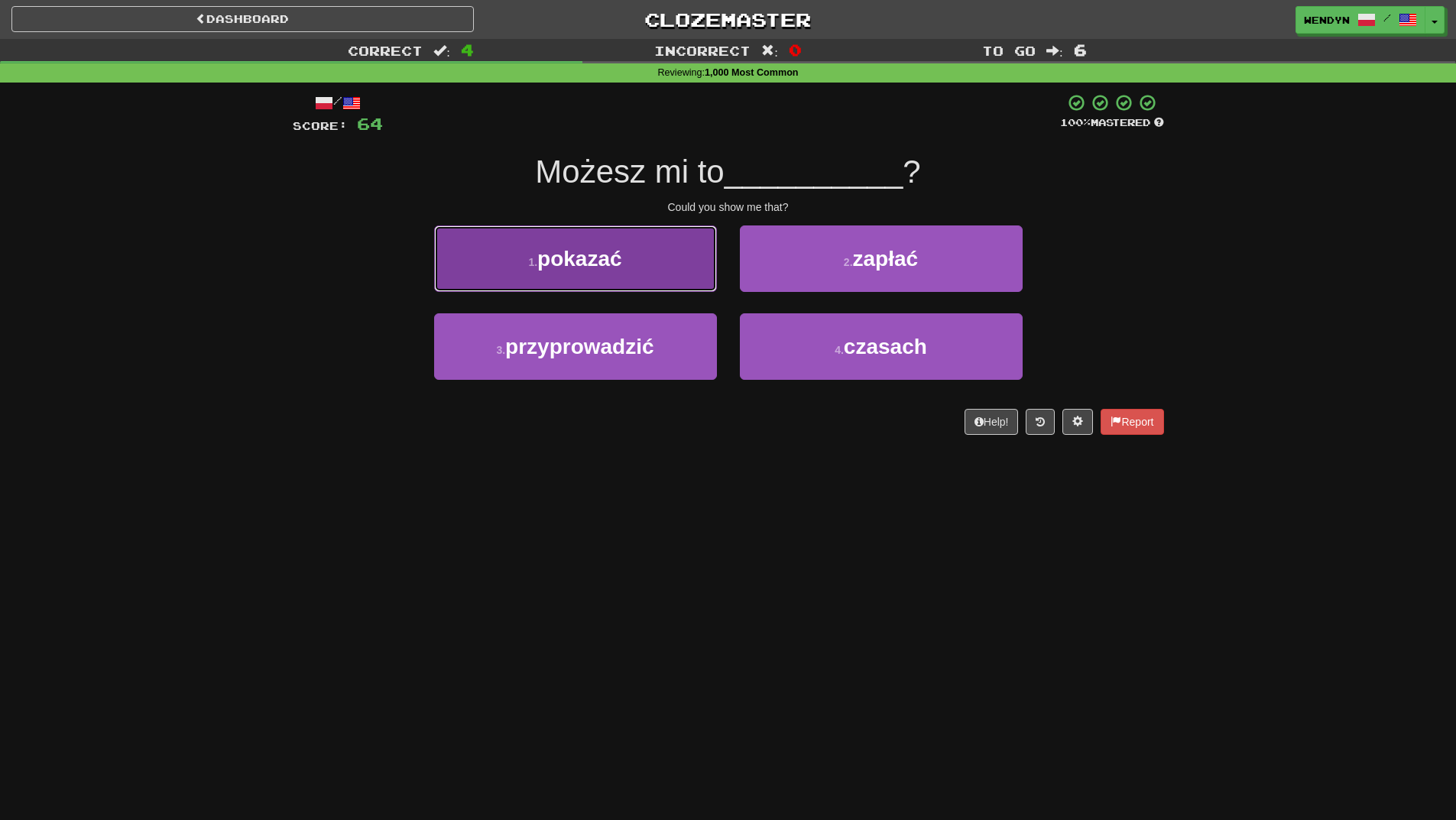
click at [640, 240] on button "1 . pokazać" at bounding box center [575, 258] width 283 height 67
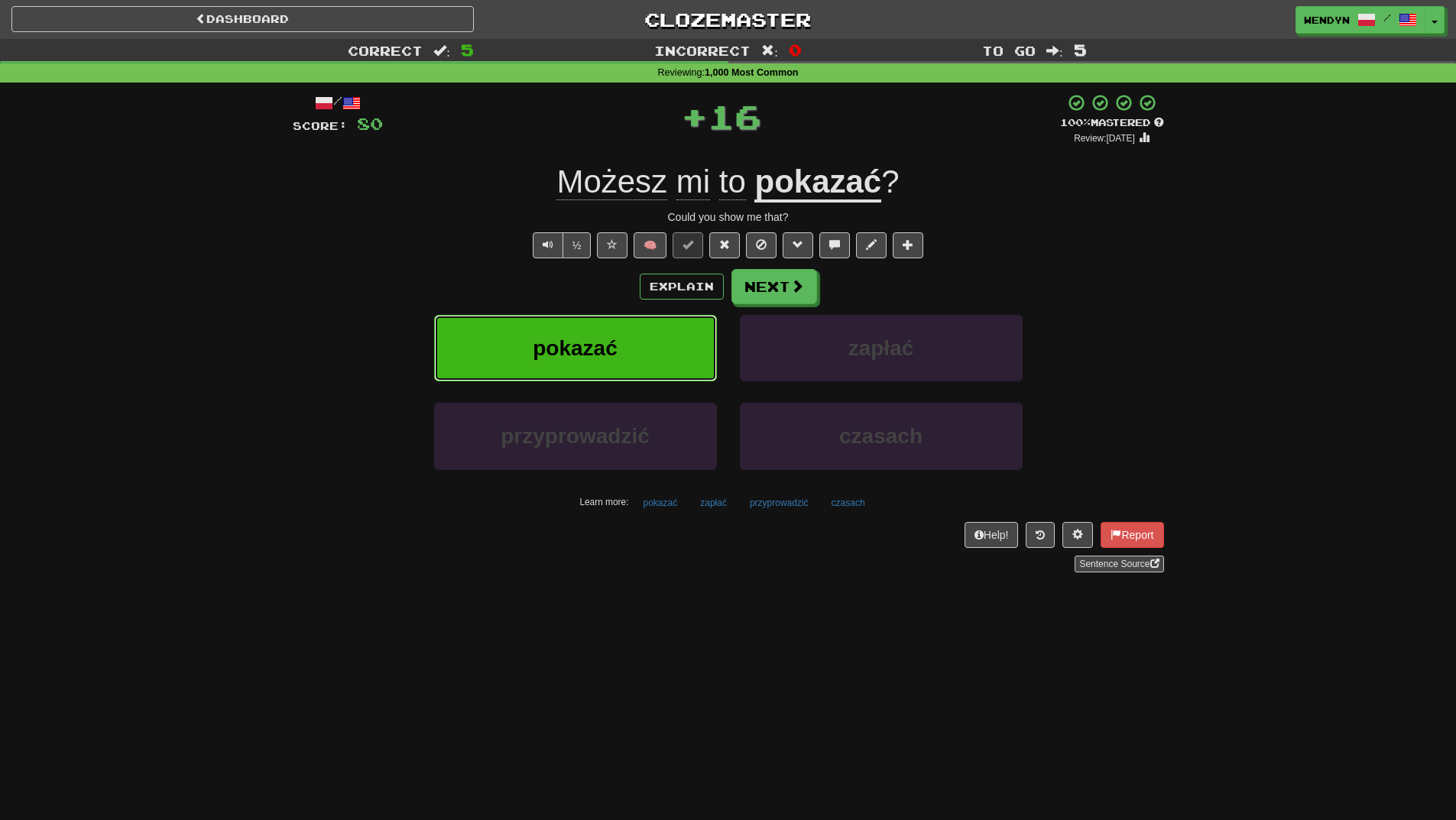
click at [627, 330] on button "pokazać" at bounding box center [575, 348] width 283 height 67
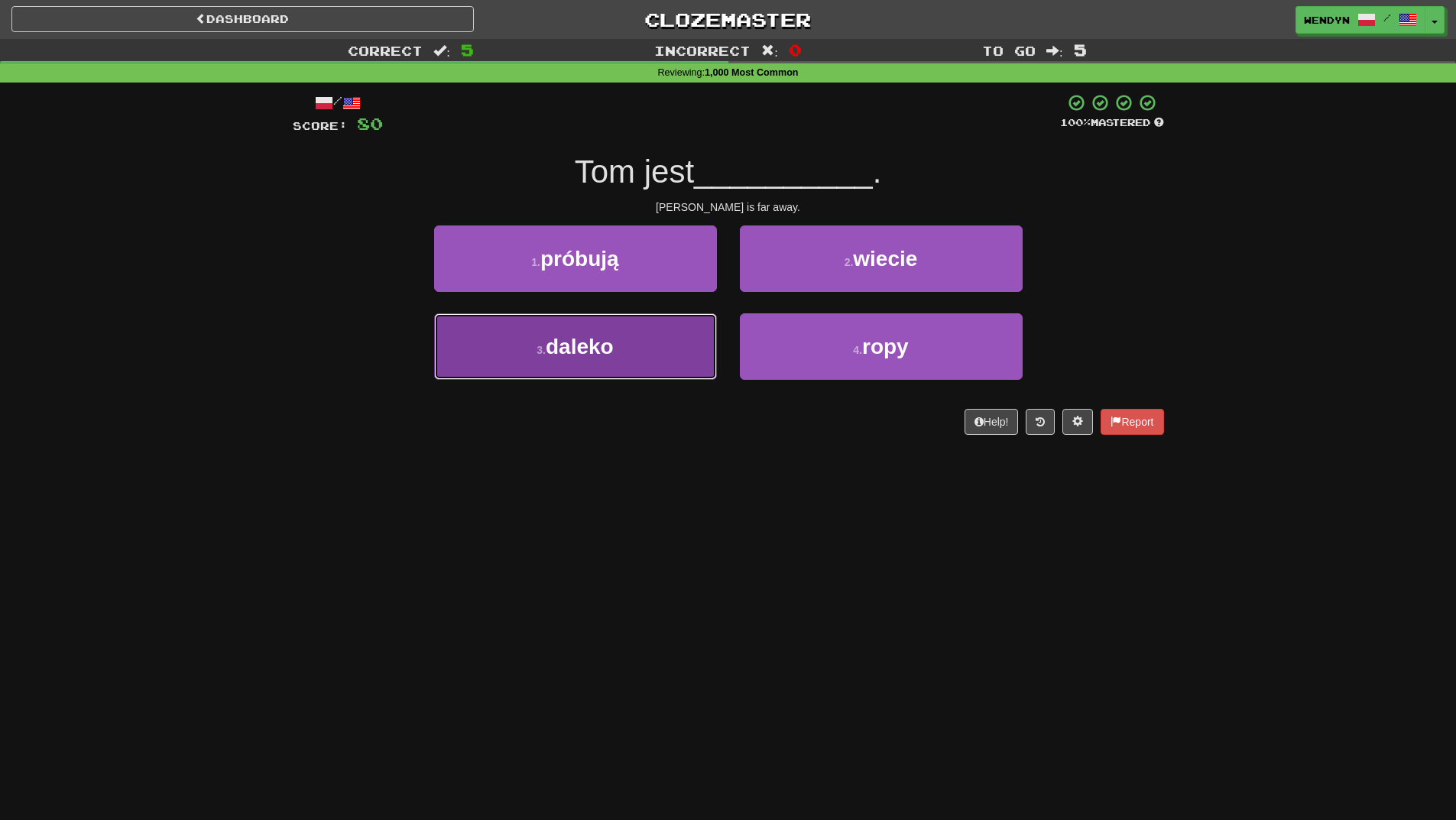
click at [560, 342] on span "daleko" at bounding box center [580, 347] width 68 height 24
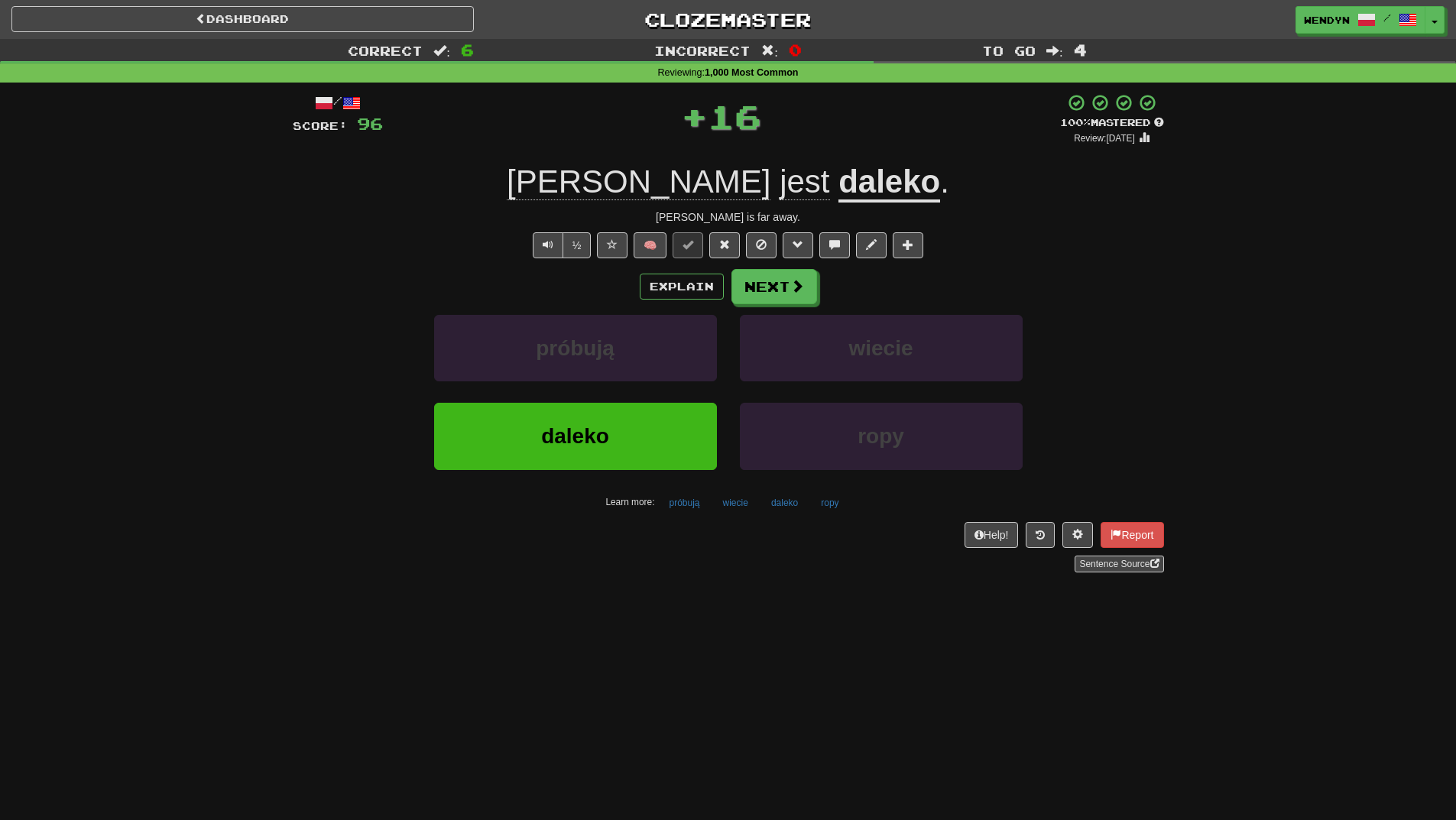
click at [557, 170] on div "Tom jest daleko ." at bounding box center [728, 183] width 871 height 42
click at [549, 429] on span "daleko" at bounding box center [575, 436] width 68 height 24
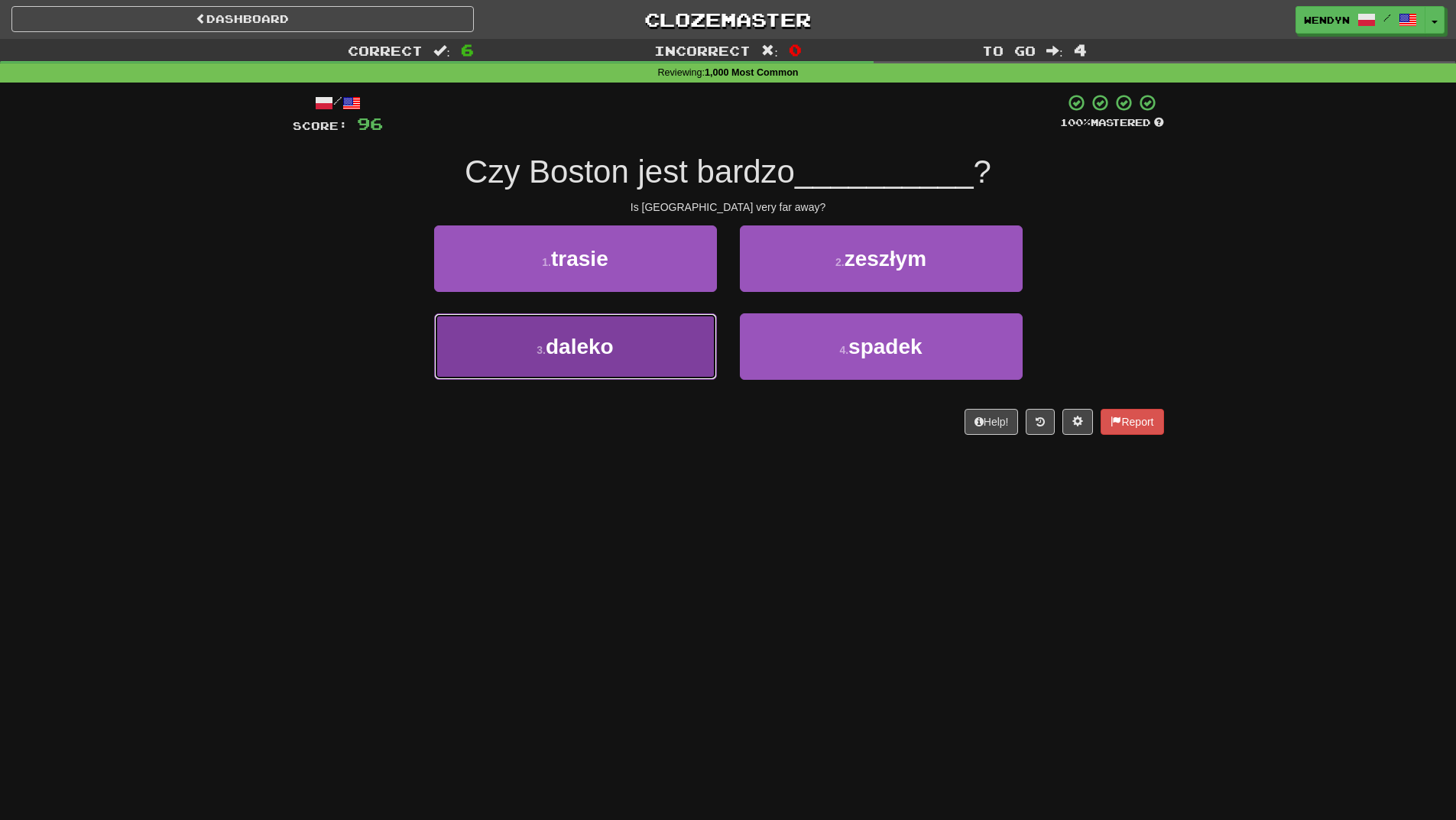
click at [665, 346] on button "3 . daleko" at bounding box center [575, 346] width 283 height 67
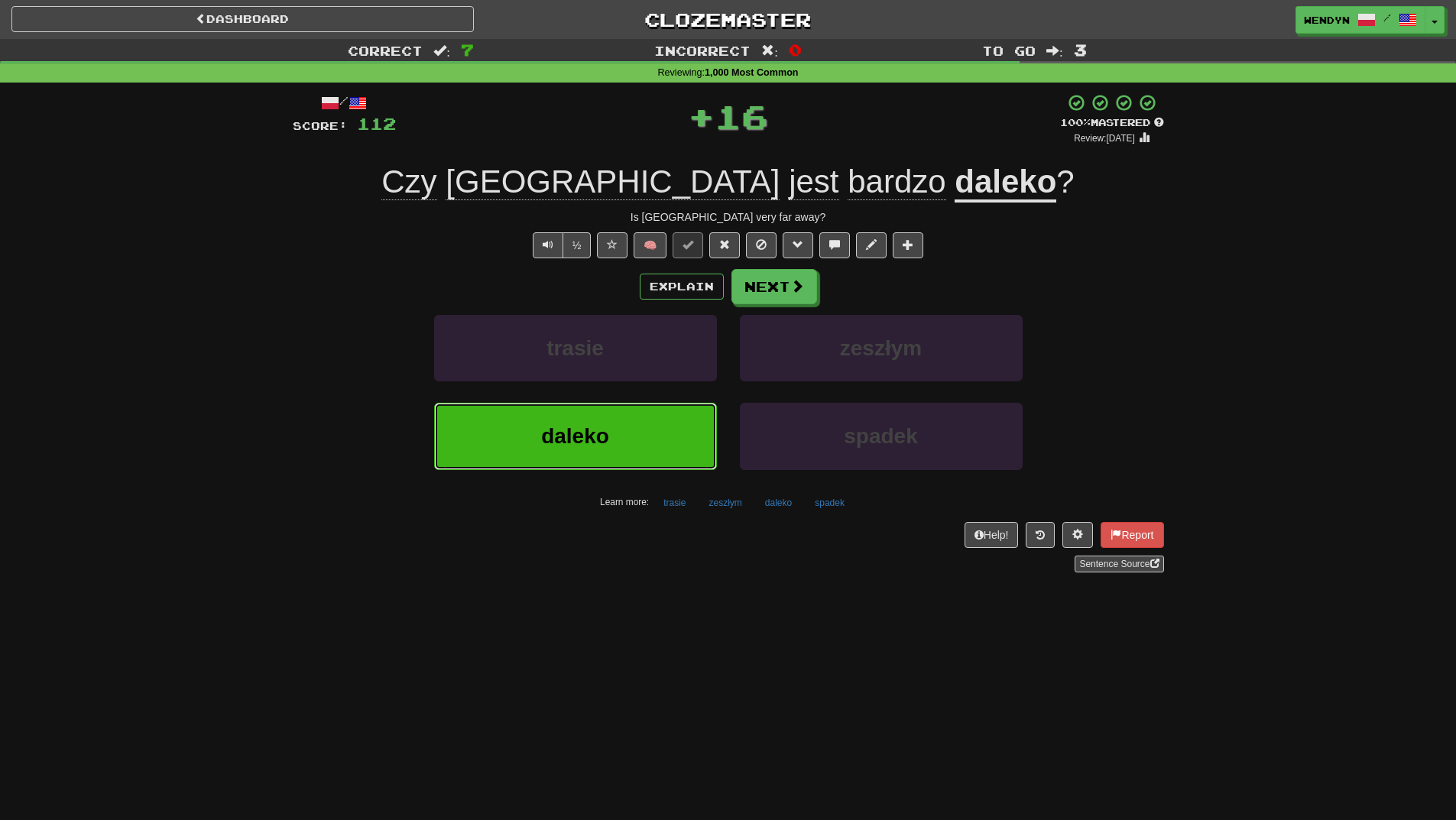
click at [648, 427] on button "daleko" at bounding box center [575, 436] width 283 height 67
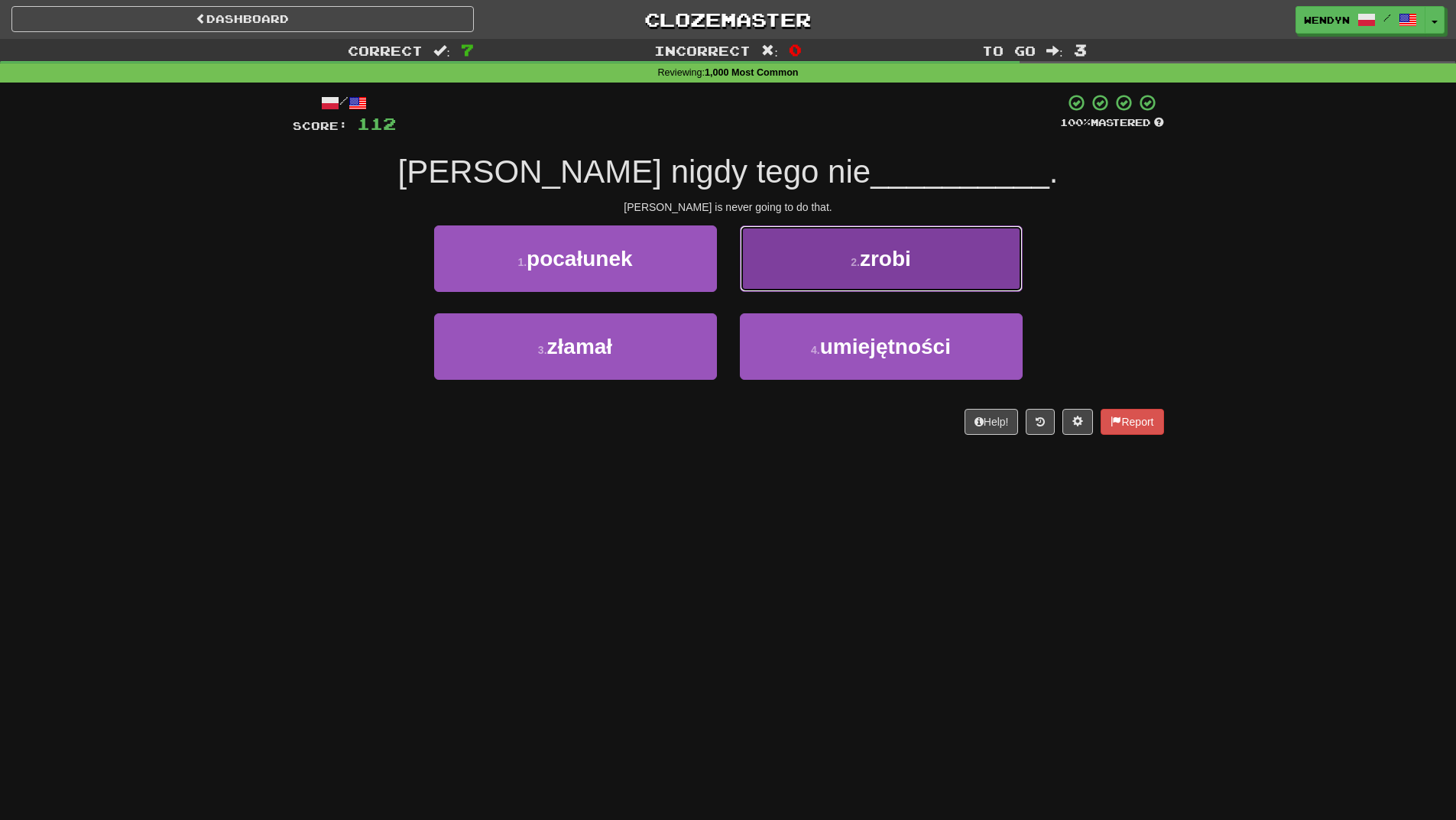
click at [913, 288] on button "2 . zrobi" at bounding box center [881, 258] width 283 height 67
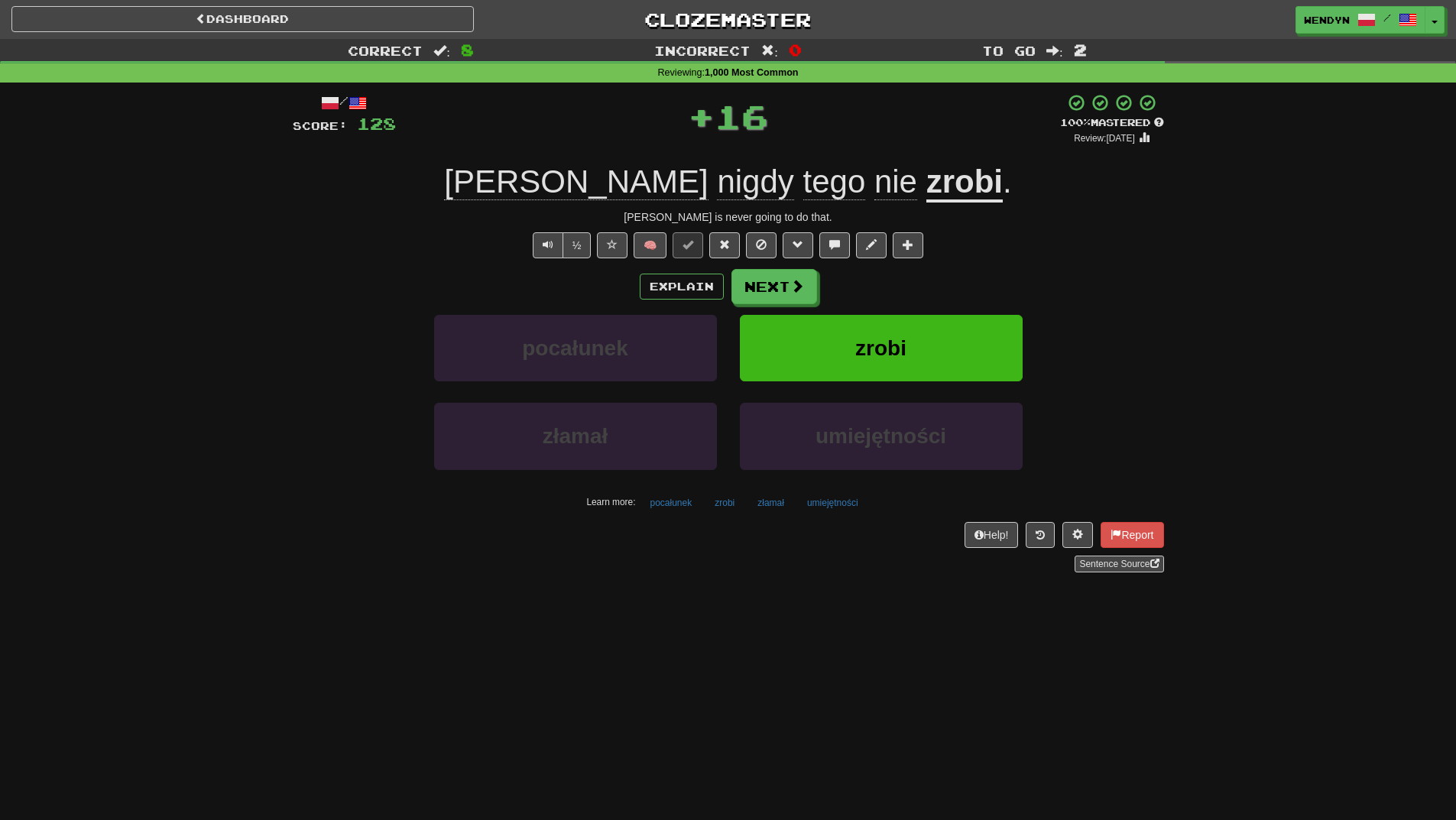
click at [913, 288] on div "Explain Next" at bounding box center [728, 287] width 871 height 35
click at [902, 340] on span "zrobi" at bounding box center [880, 348] width 51 height 24
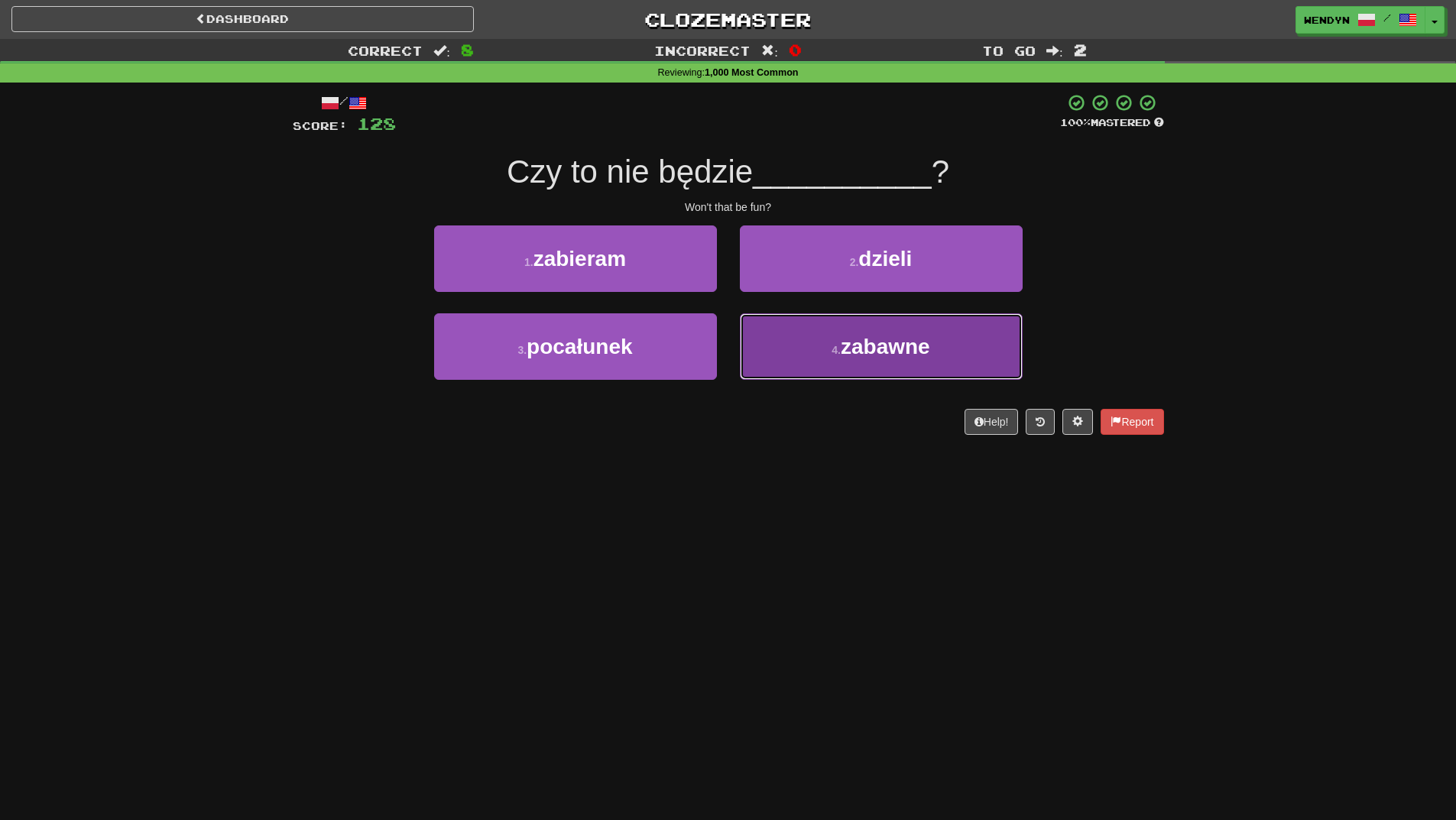
click at [841, 350] on small "4 ." at bounding box center [836, 350] width 9 height 13
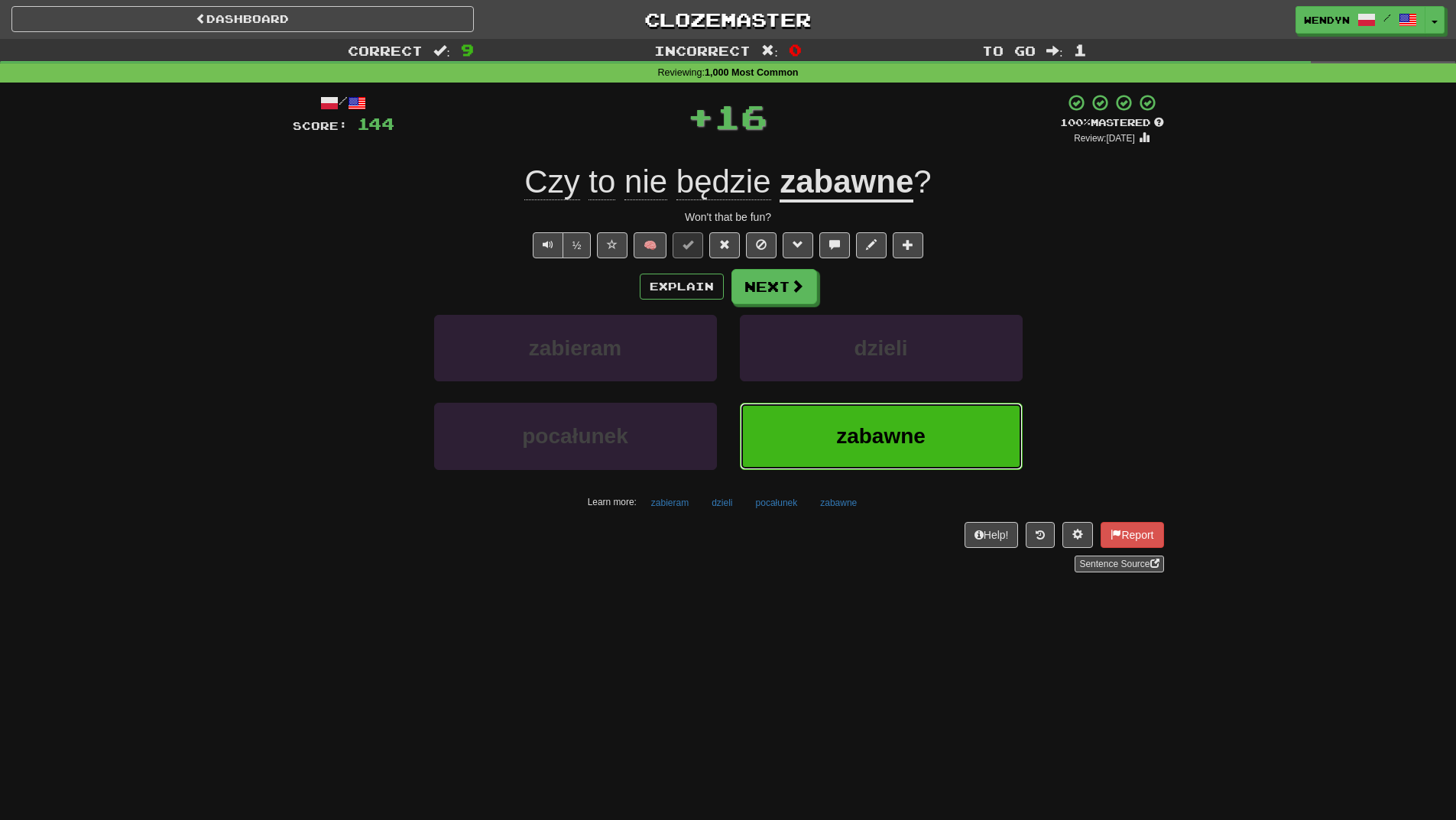
click at [826, 467] on button "zabawne" at bounding box center [881, 436] width 283 height 67
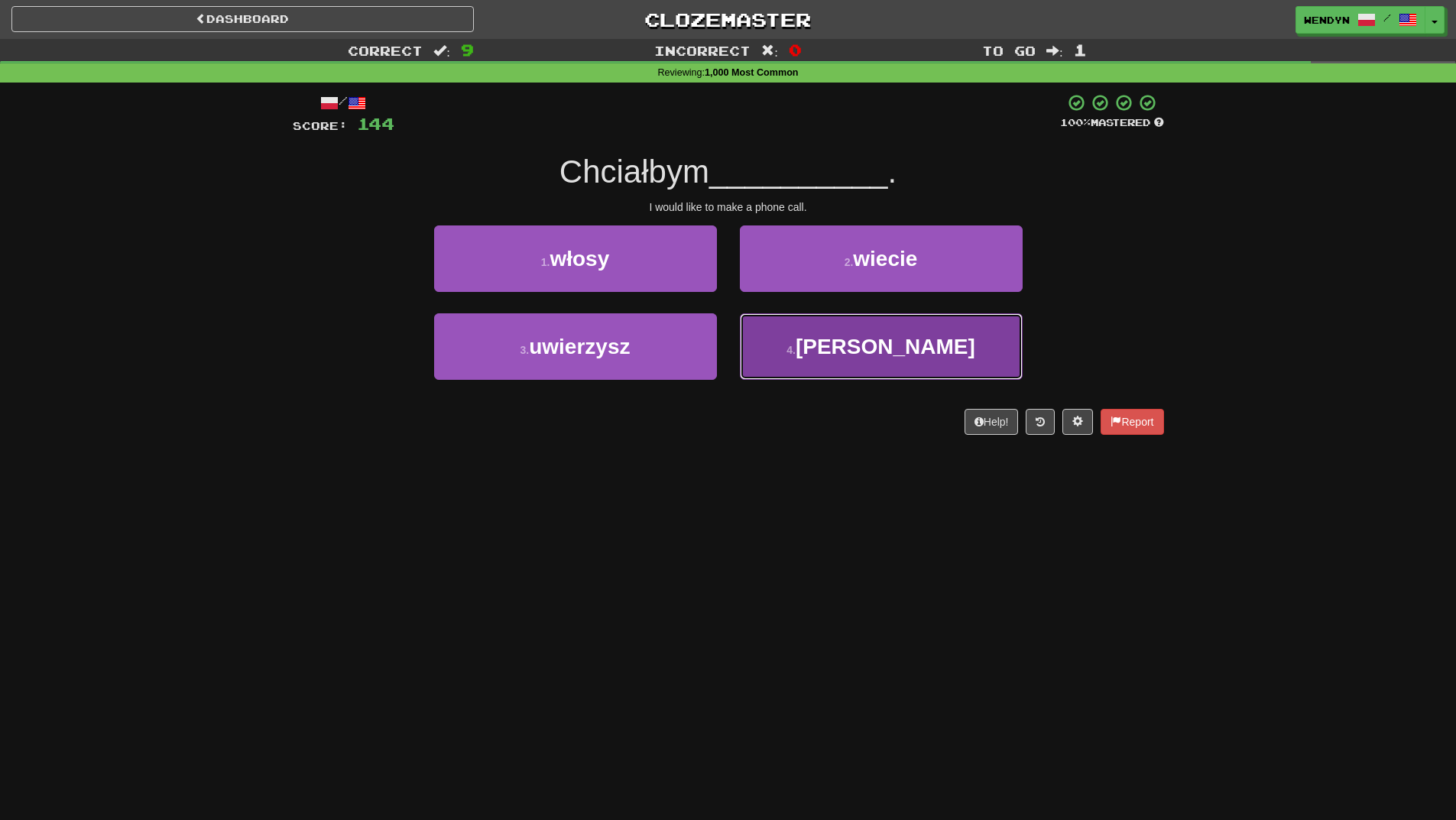
click at [888, 351] on span "[PERSON_NAME]" at bounding box center [886, 347] width 180 height 24
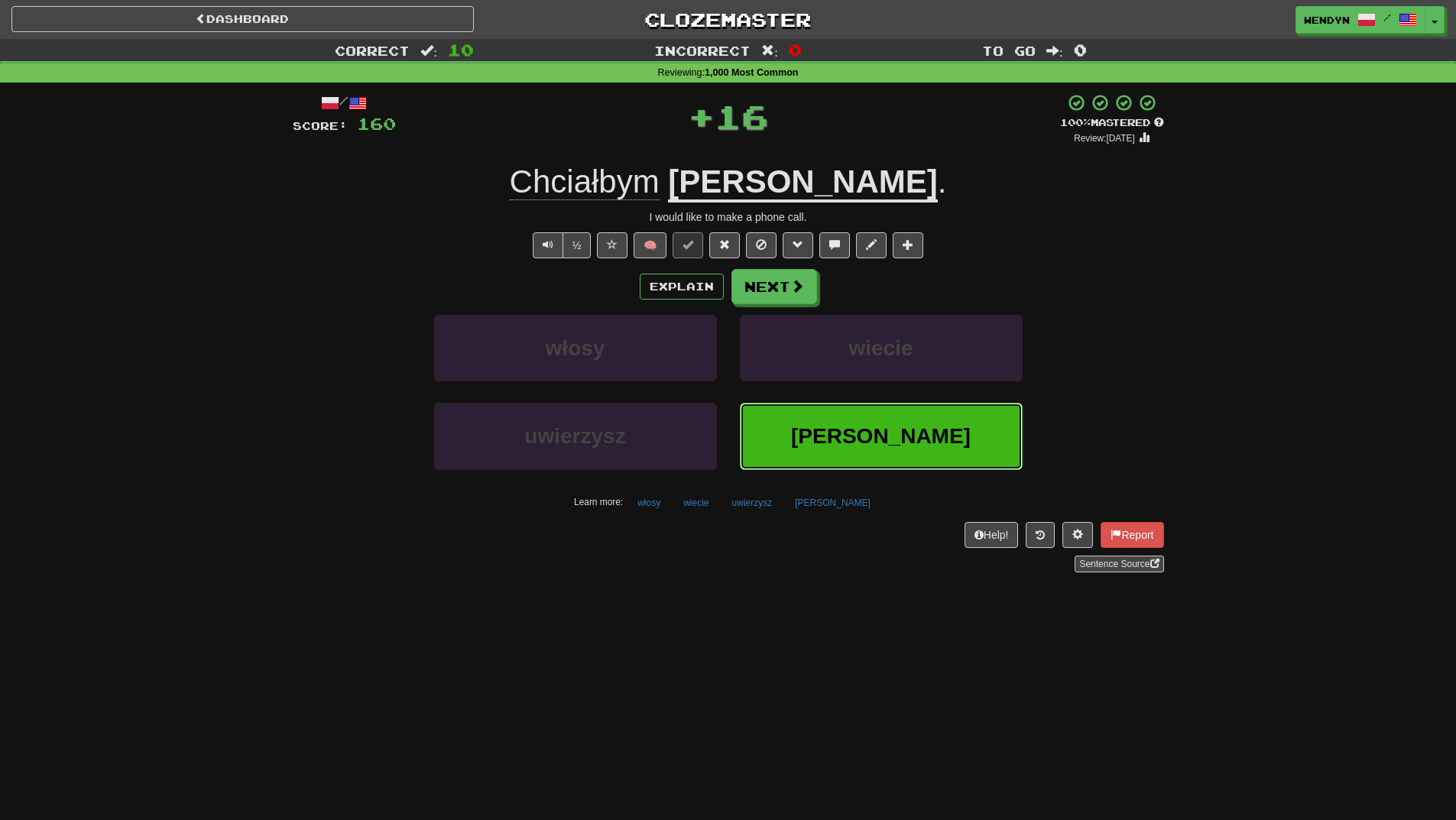
click at [879, 438] on span "[PERSON_NAME]" at bounding box center [881, 436] width 180 height 24
